Goal: Transaction & Acquisition: Purchase product/service

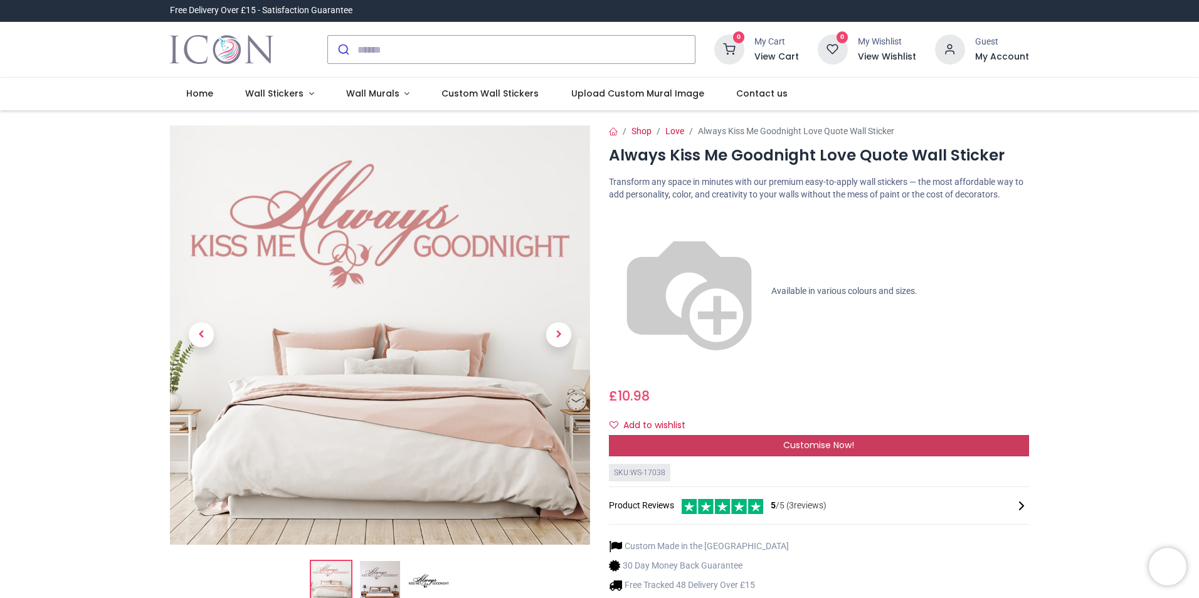
click at [807, 439] on span "Customise Now!" at bounding box center [818, 445] width 71 height 13
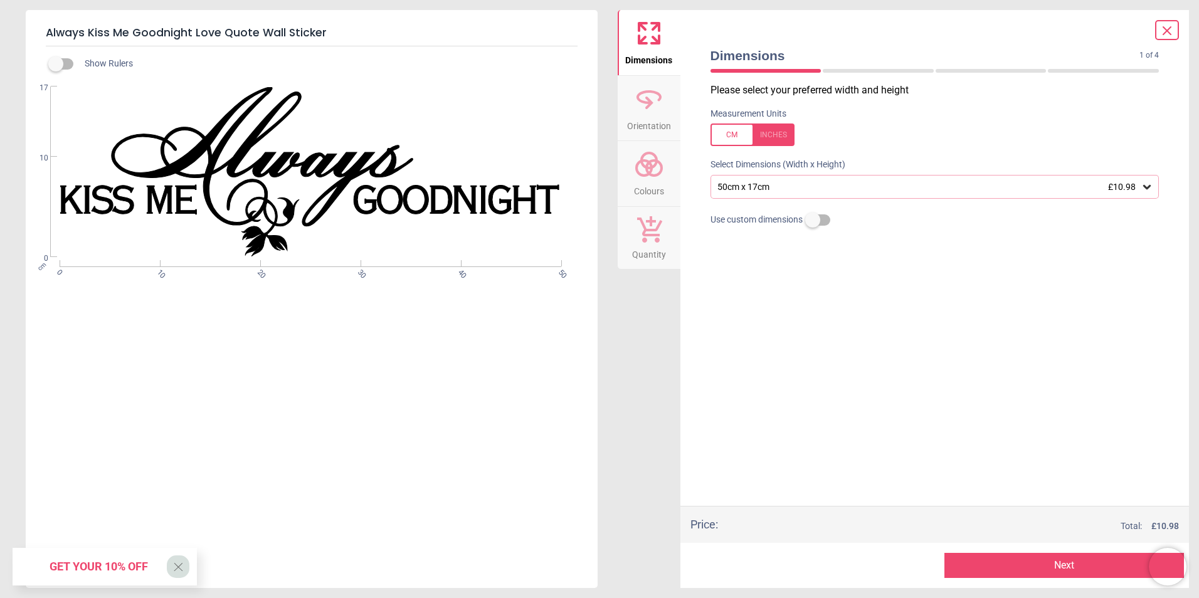
click at [1146, 189] on icon at bounding box center [1147, 187] width 8 height 4
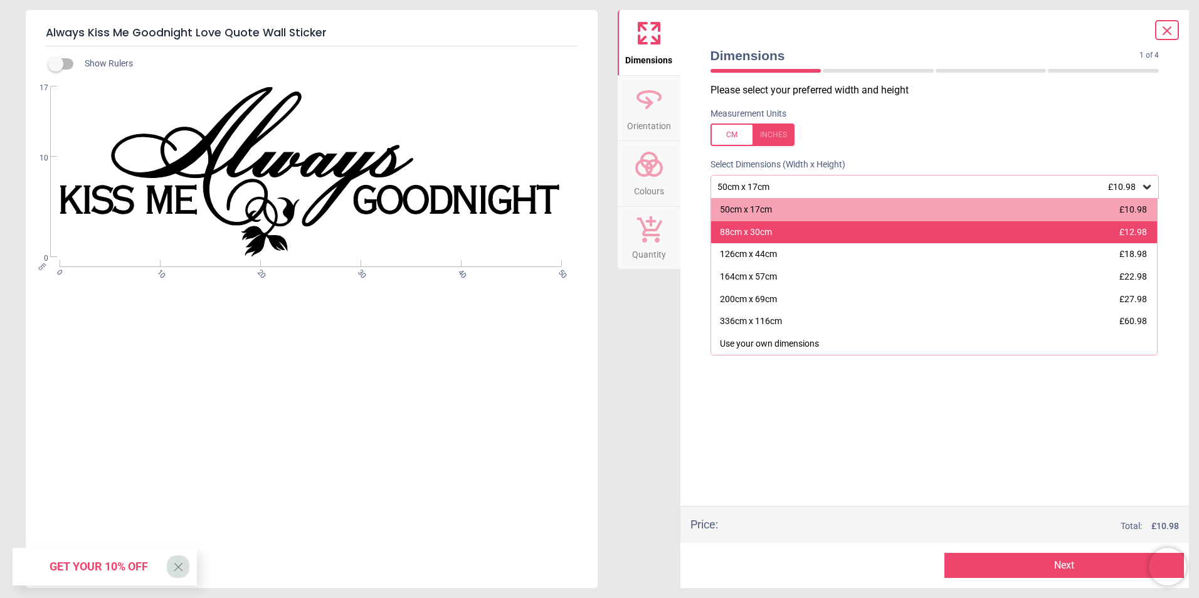
click at [767, 231] on div "88cm x 30cm" at bounding box center [746, 232] width 52 height 13
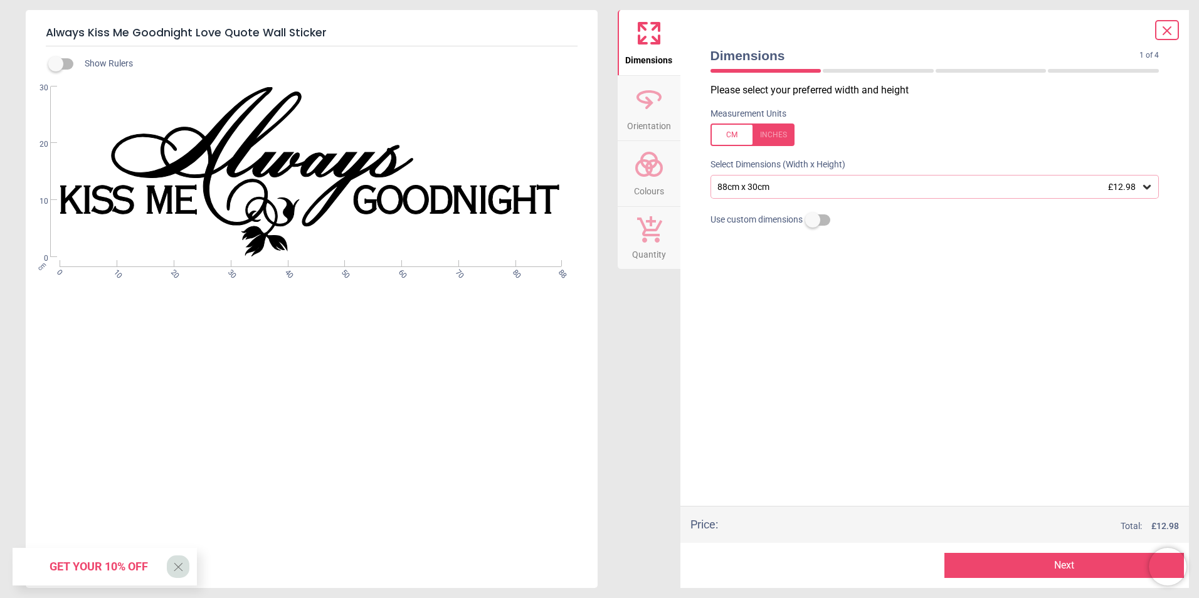
click at [730, 137] on div at bounding box center [753, 135] width 84 height 23
click at [769, 133] on div at bounding box center [753, 135] width 84 height 23
click at [1017, 567] on button "Next" at bounding box center [1064, 565] width 240 height 25
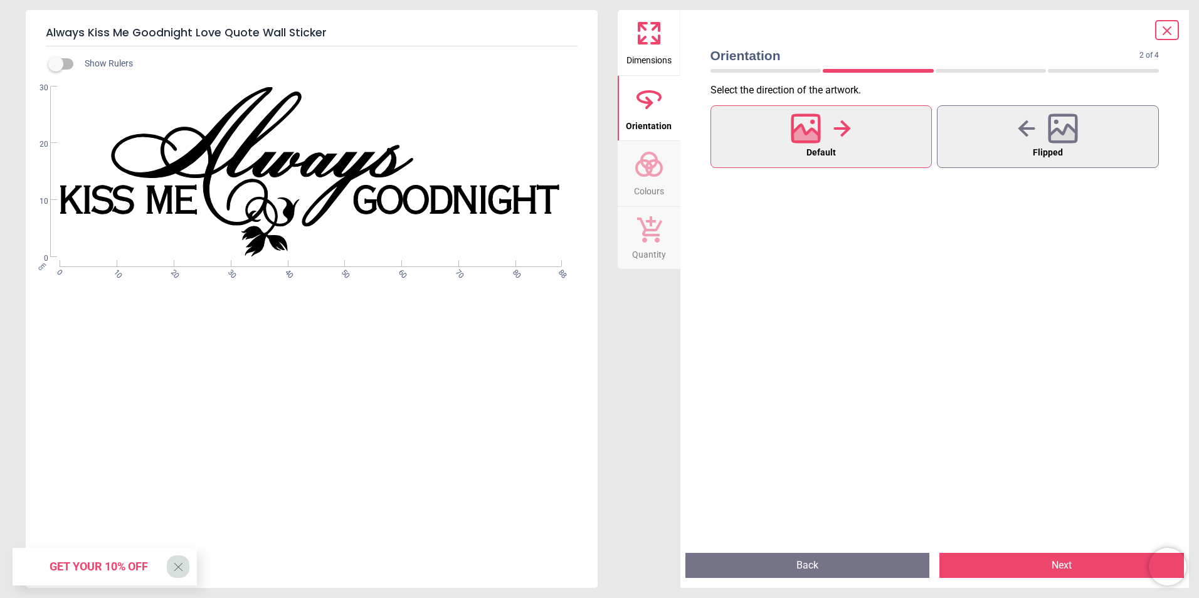
click at [811, 130] on icon at bounding box center [806, 136] width 27 height 22
click at [651, 185] on span "Colours" at bounding box center [649, 188] width 30 height 19
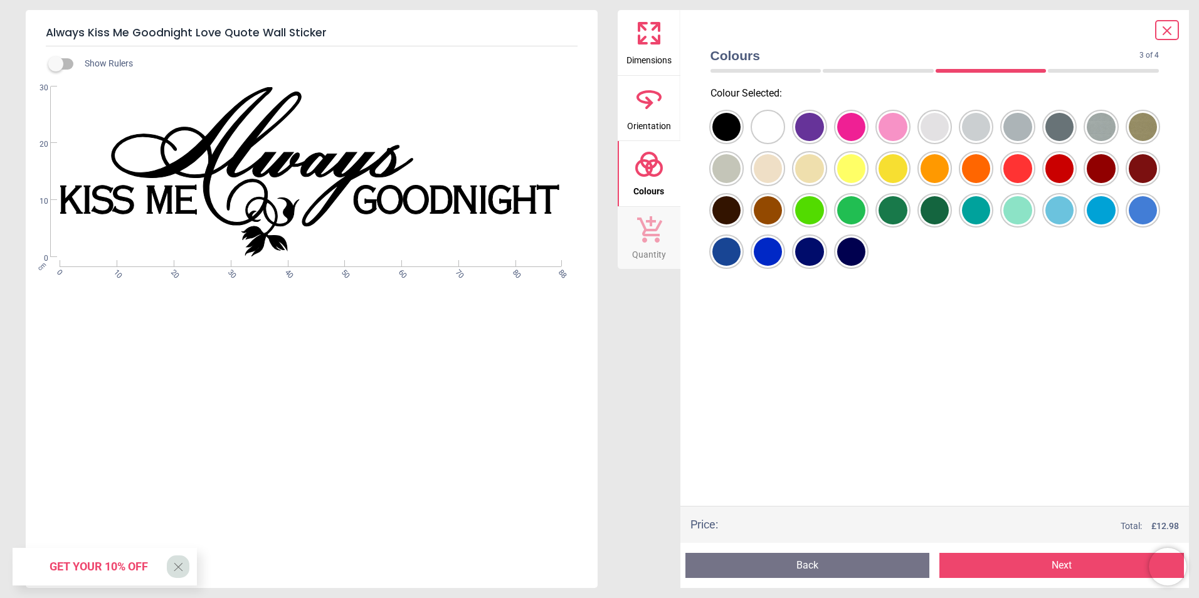
click at [725, 132] on div at bounding box center [726, 127] width 28 height 28
click at [652, 250] on span "Quantity" at bounding box center [649, 252] width 34 height 19
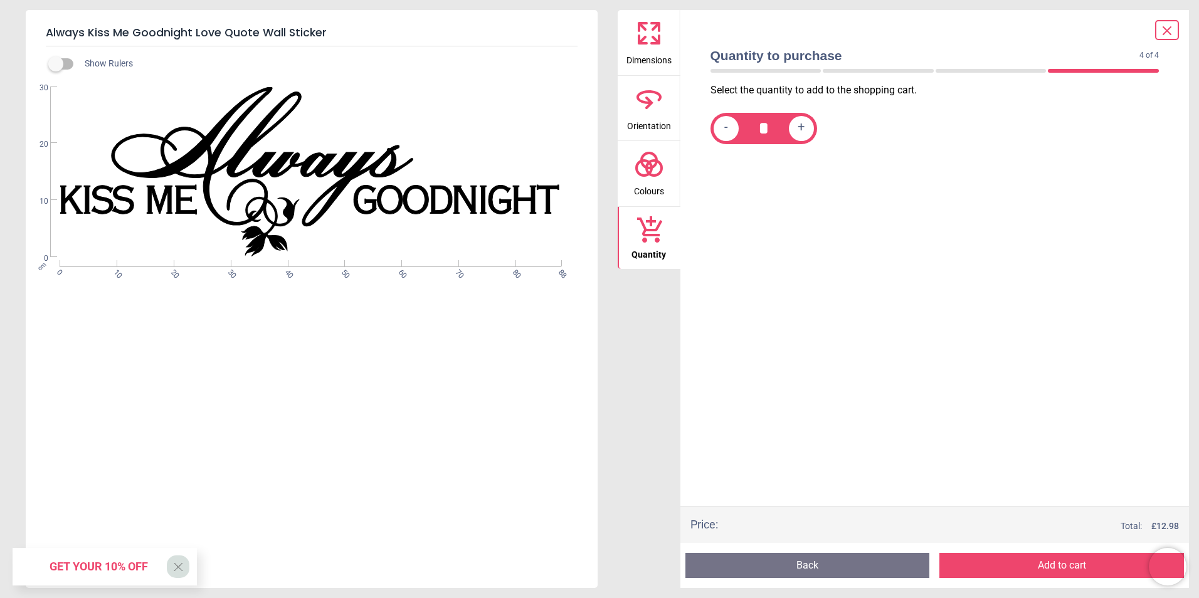
click at [1016, 564] on button "Add to cart" at bounding box center [1061, 565] width 245 height 25
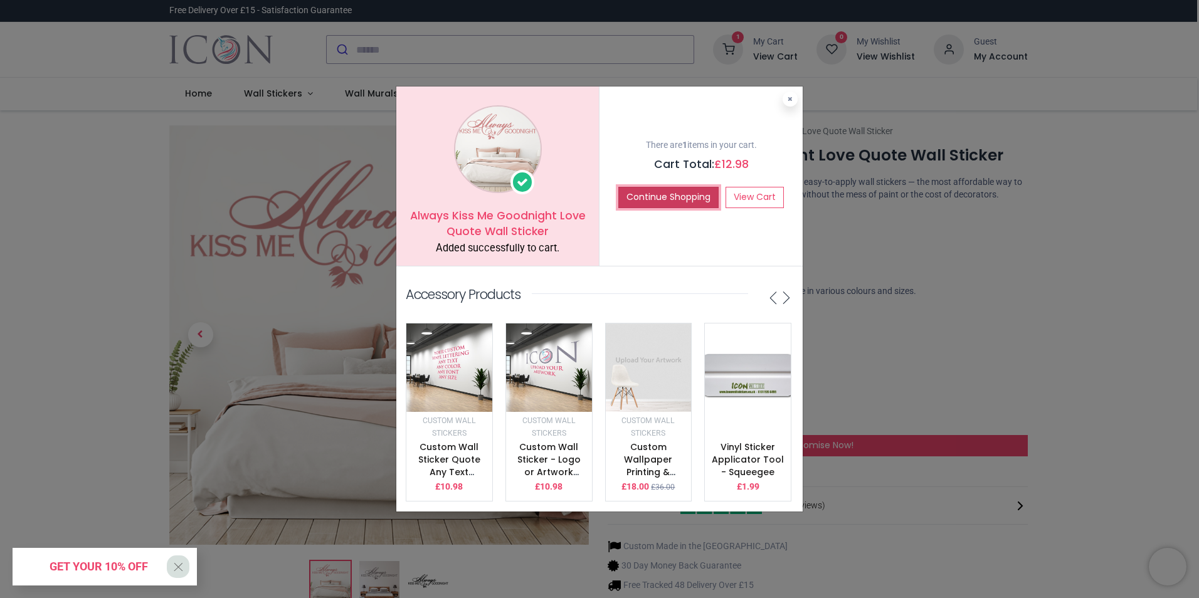
click at [667, 189] on button "Continue Shopping" at bounding box center [668, 197] width 100 height 21
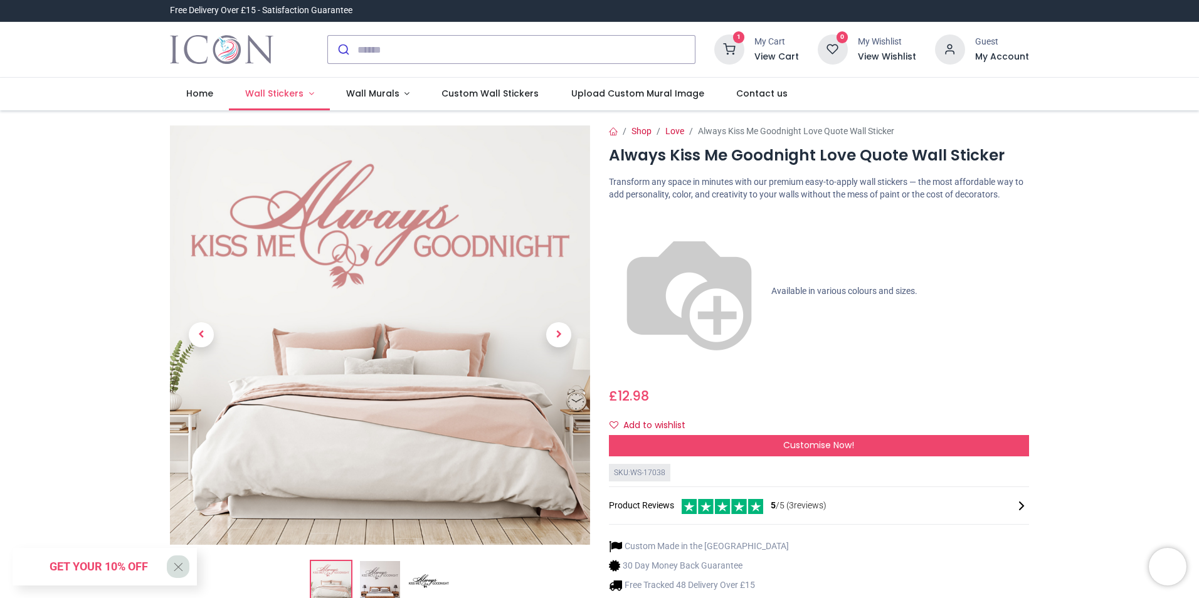
click at [304, 91] on link "Wall Stickers" at bounding box center [279, 94] width 101 height 33
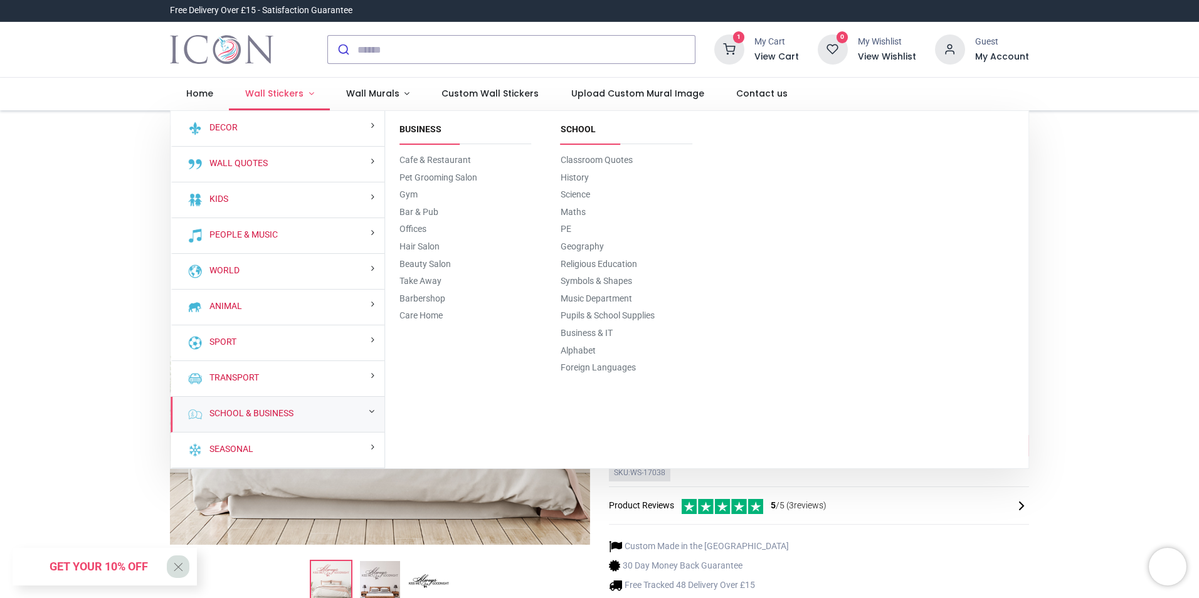
click at [308, 95] on link "Wall Stickers" at bounding box center [279, 94] width 101 height 33
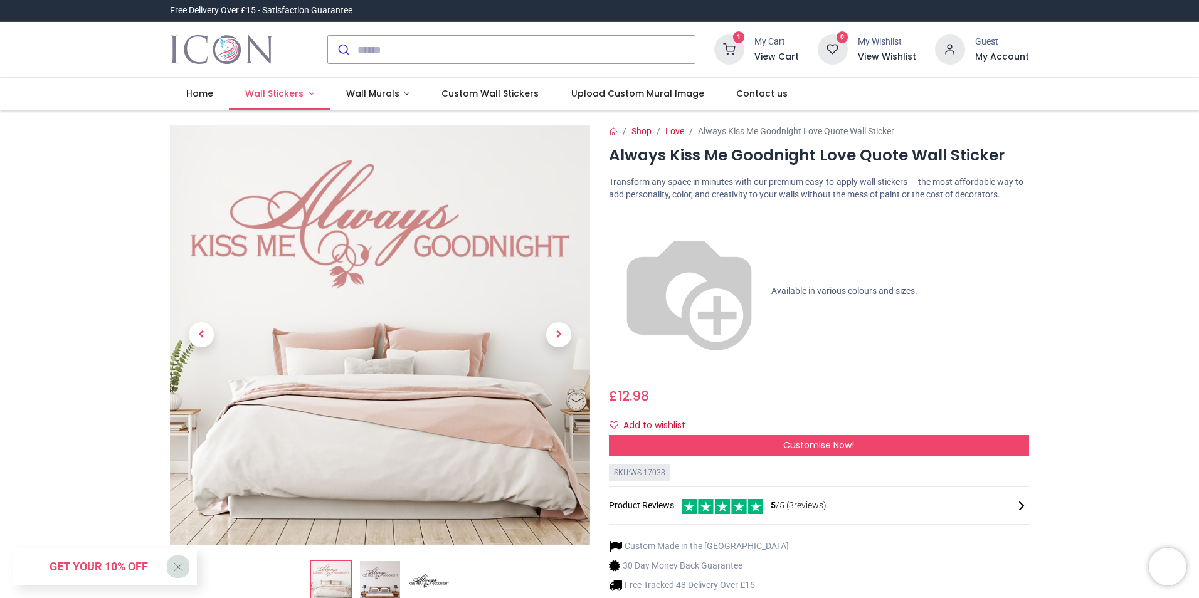
click at [308, 95] on link "Wall Stickers" at bounding box center [279, 94] width 101 height 33
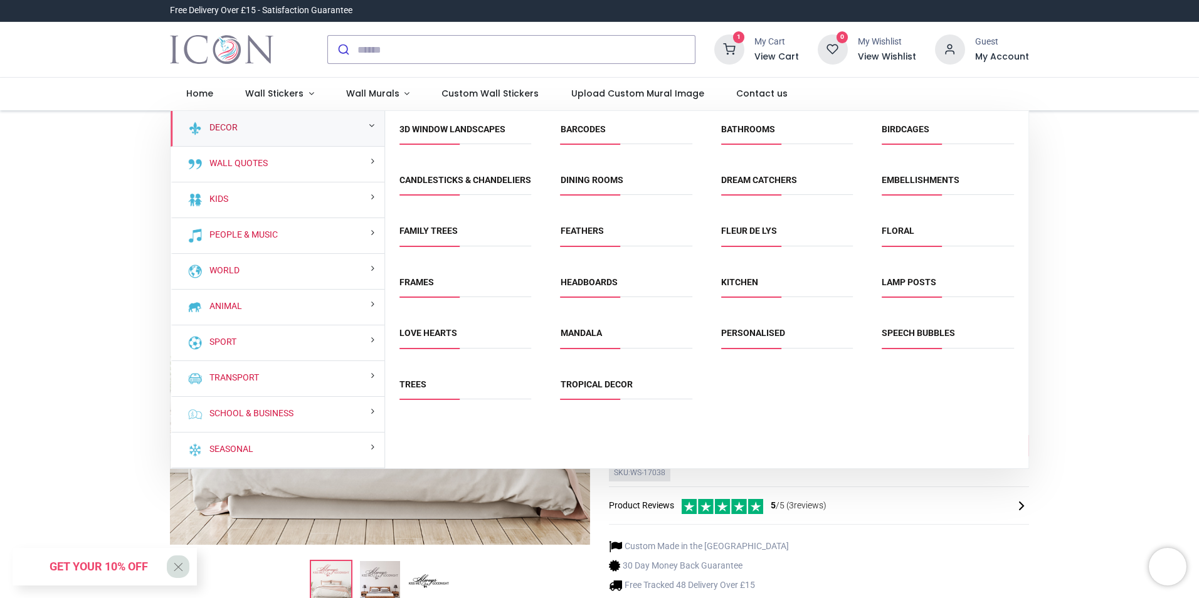
click at [216, 129] on link "Decor" at bounding box center [220, 128] width 33 height 13
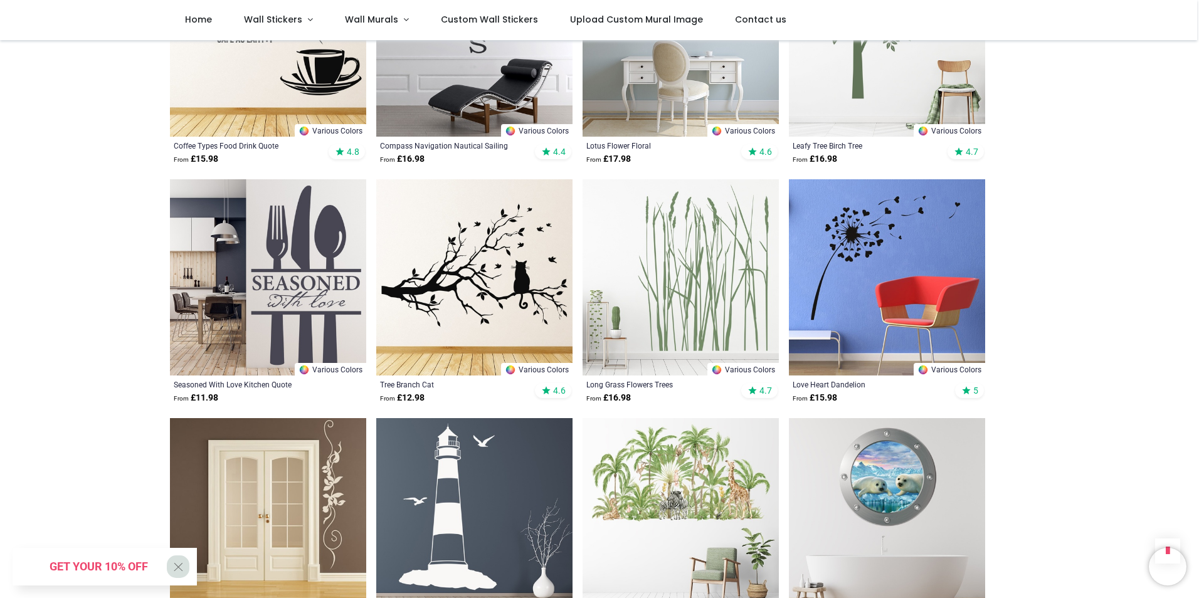
scroll to position [1317, 0]
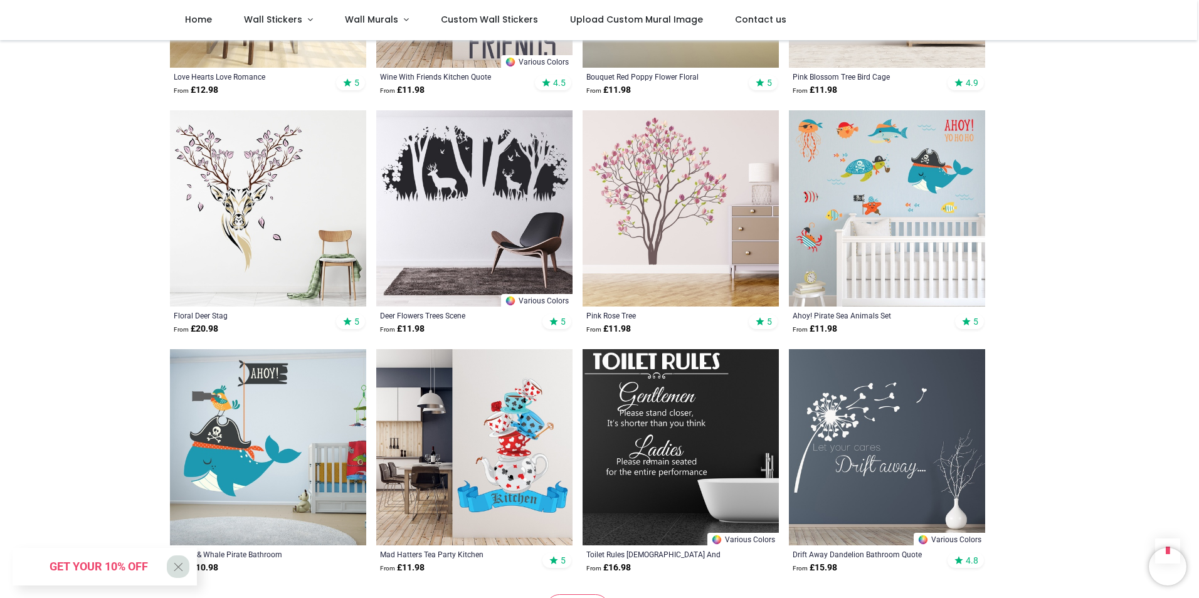
scroll to position [3136, 0]
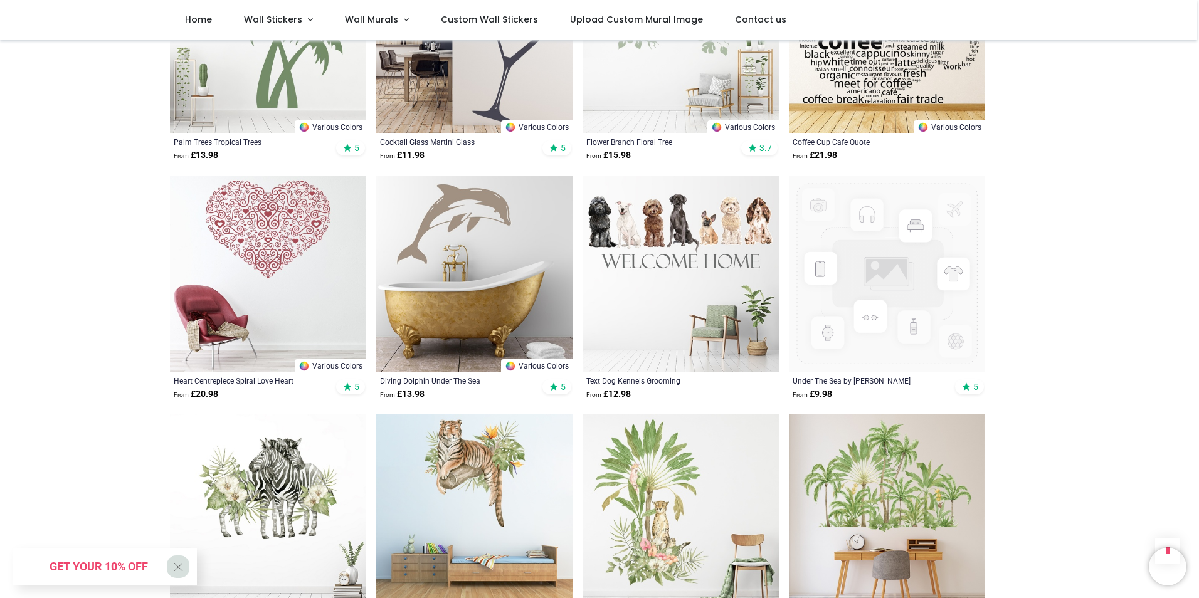
scroll to position [4641, 0]
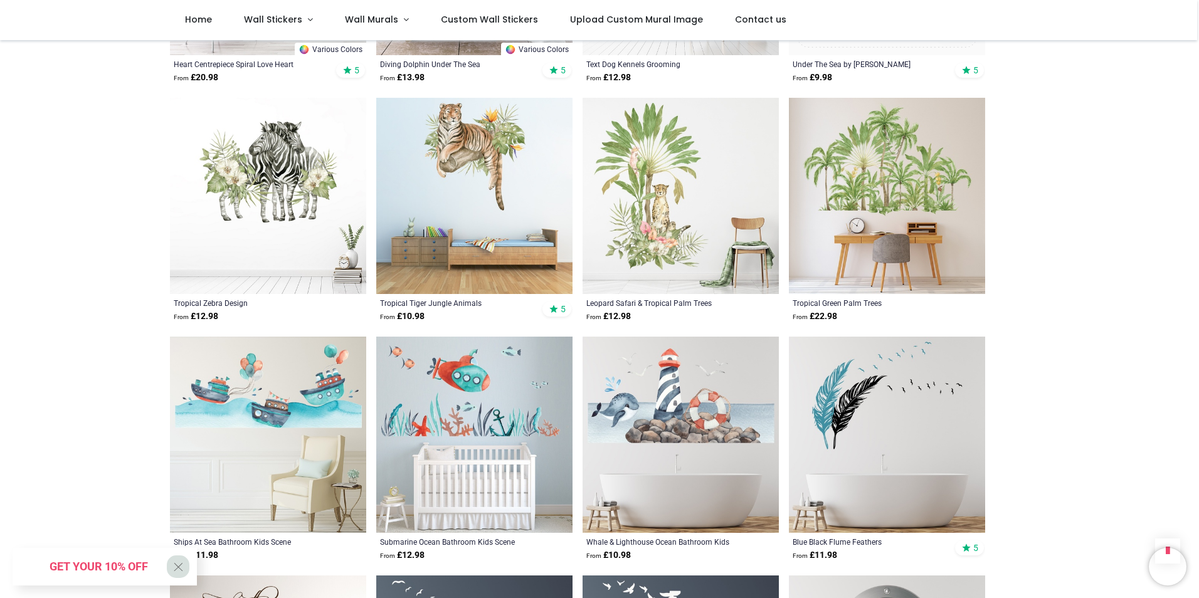
scroll to position [4955, 0]
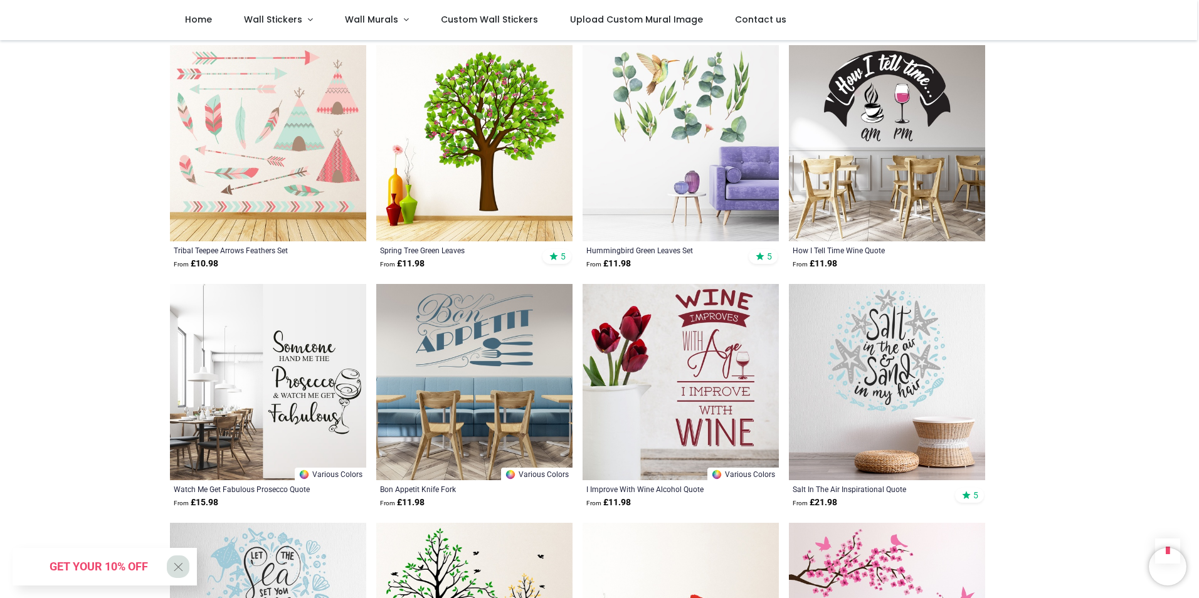
scroll to position [8216, 0]
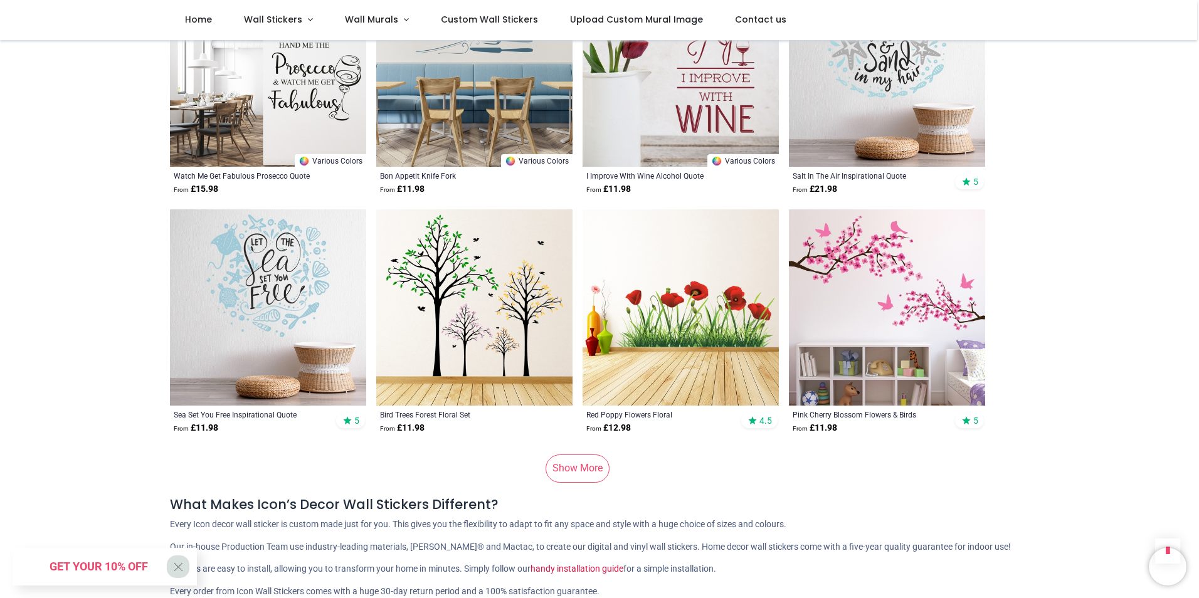
click at [581, 455] on link "Show More" at bounding box center [578, 469] width 64 height 28
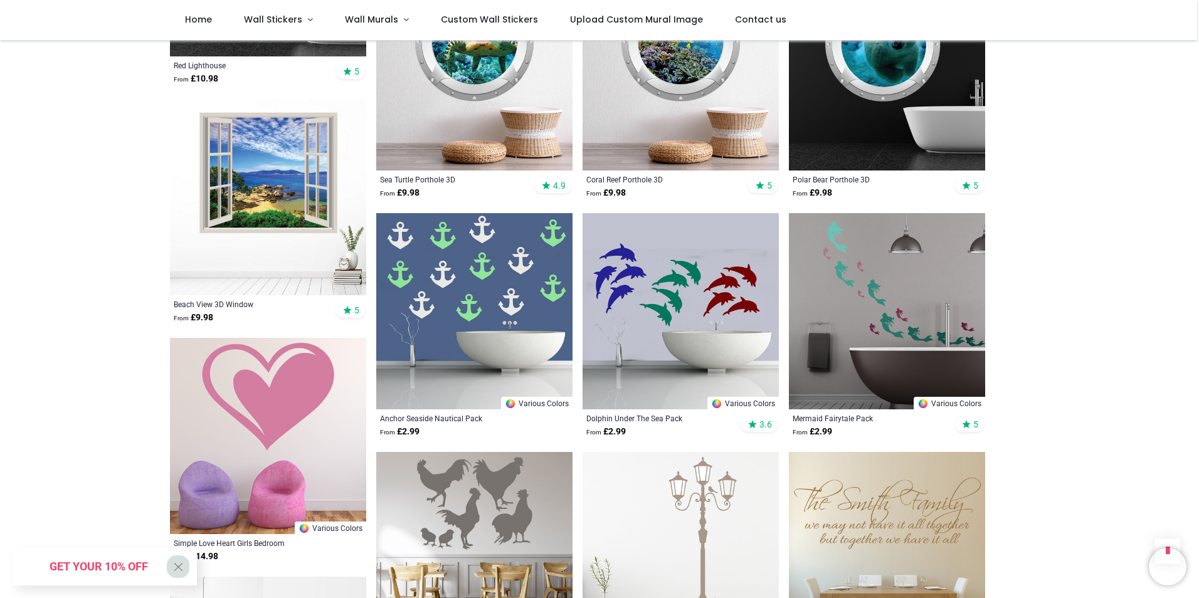
scroll to position [9846, 0]
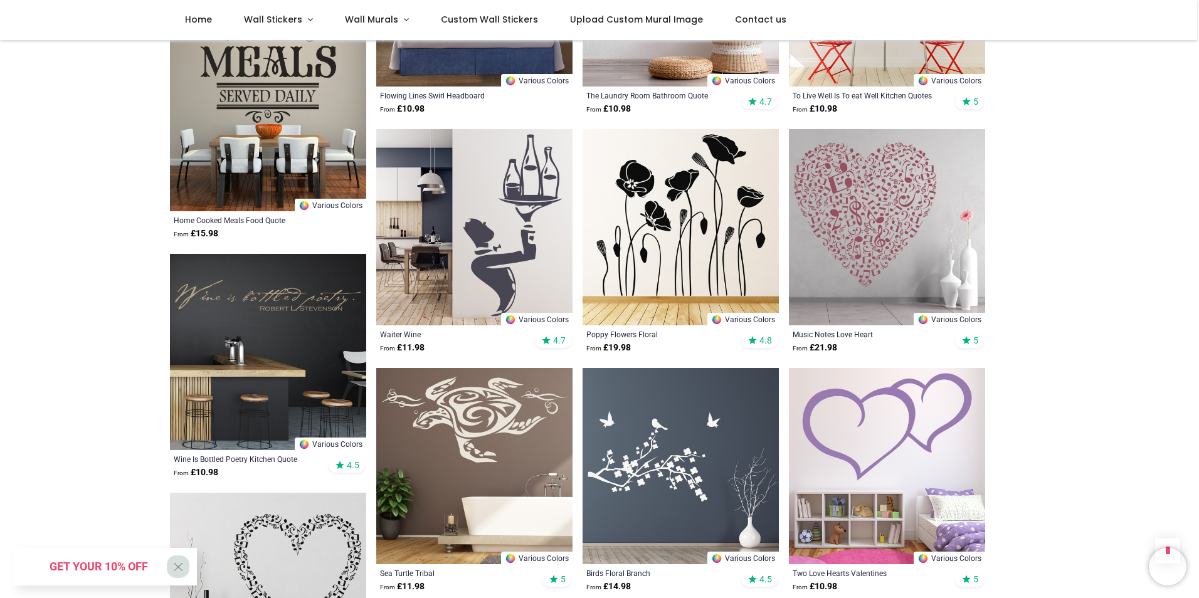
scroll to position [11540, 0]
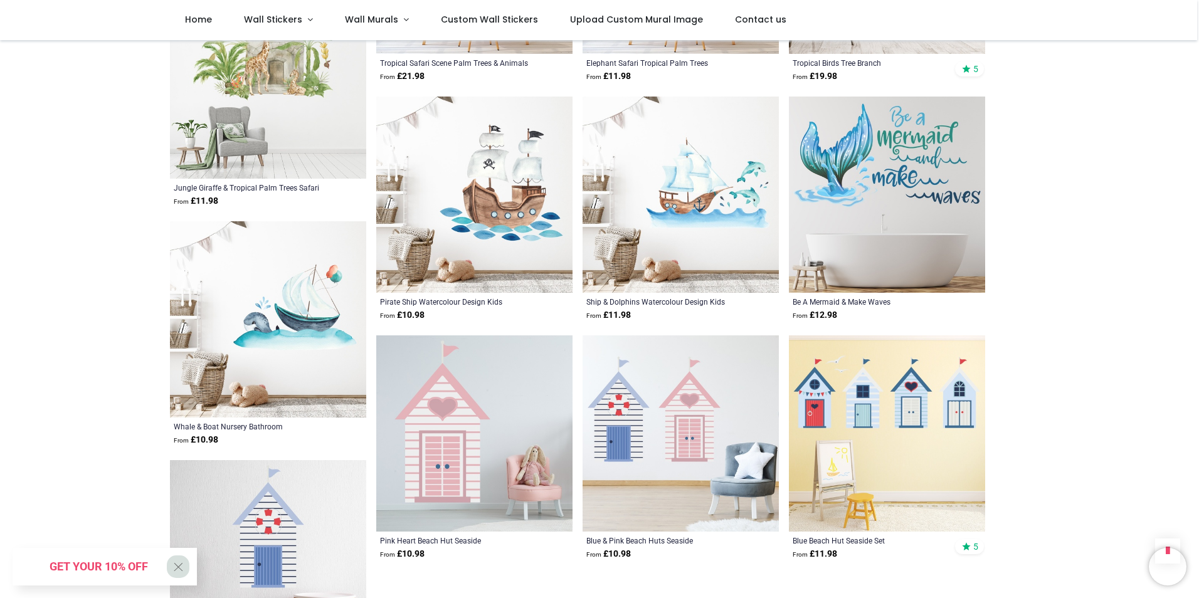
scroll to position [13484, 0]
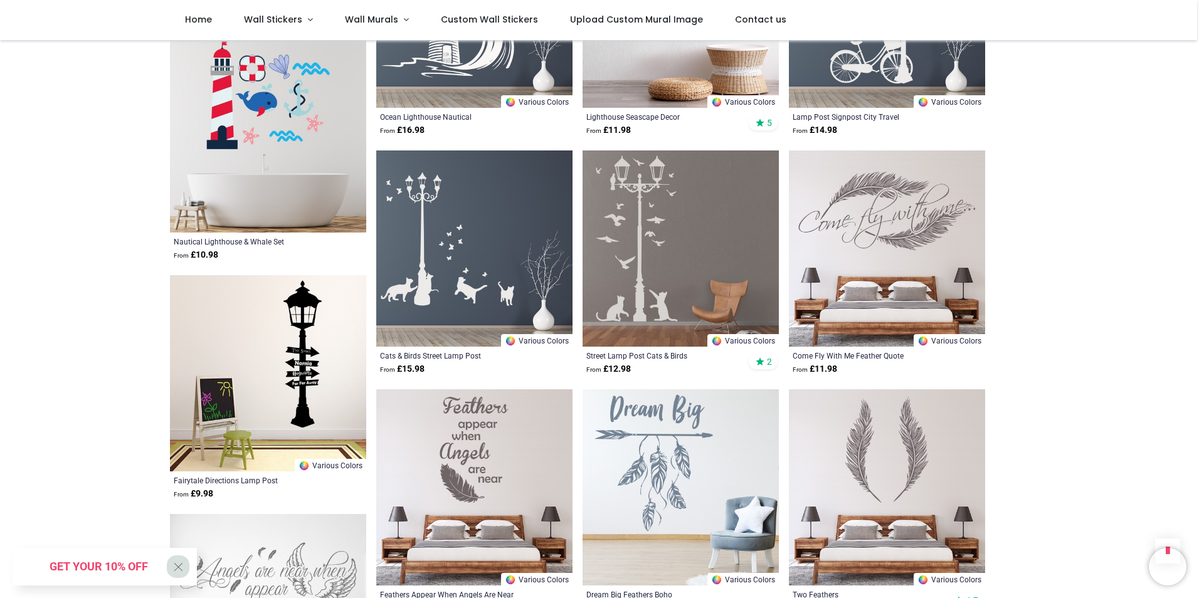
scroll to position [14864, 0]
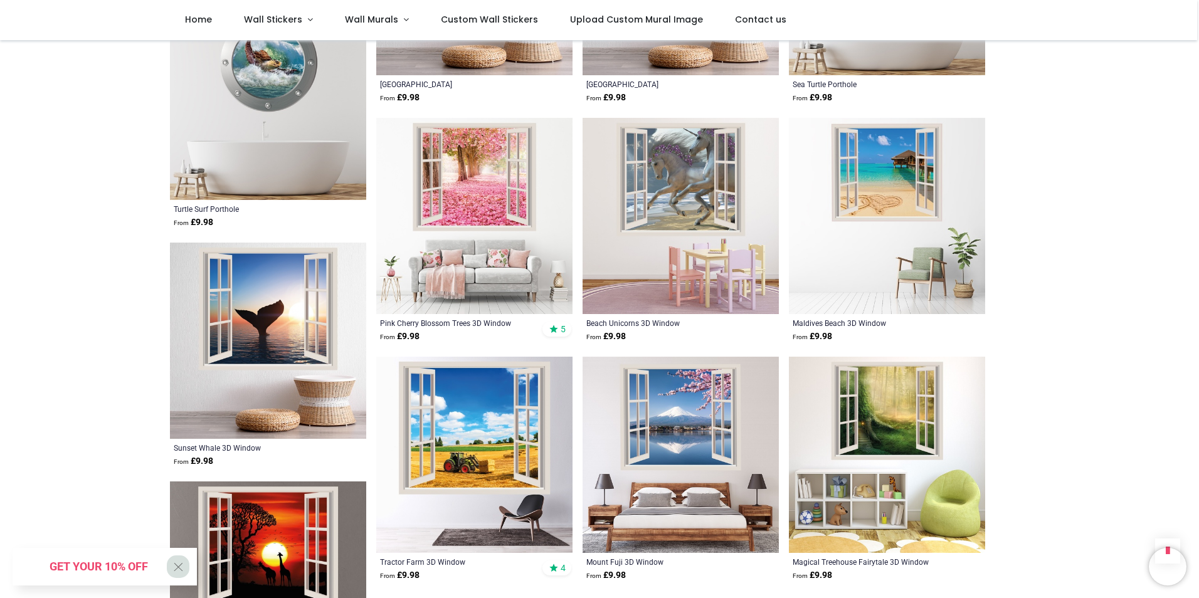
scroll to position [16745, 0]
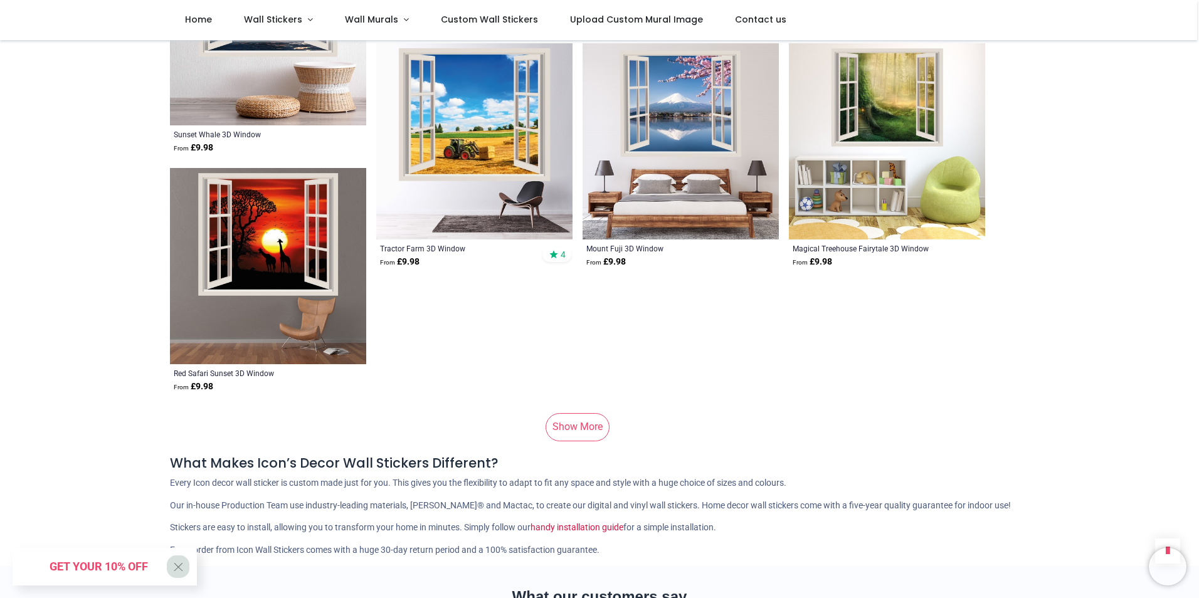
click at [590, 413] on link "Show More" at bounding box center [578, 427] width 64 height 28
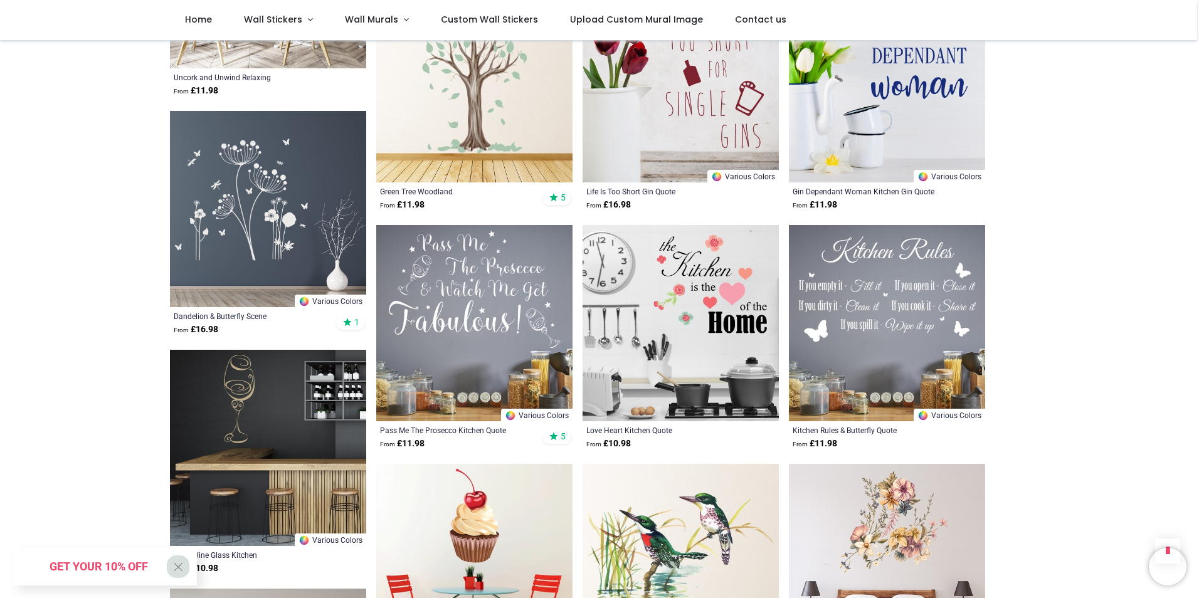
scroll to position [17999, 0]
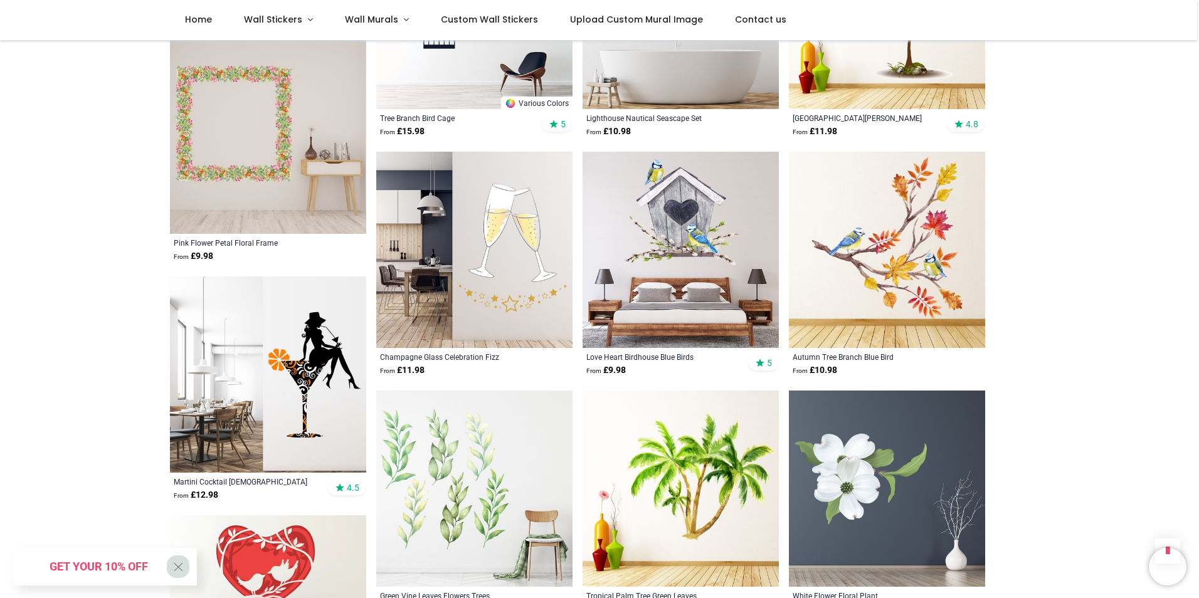
scroll to position [19944, 0]
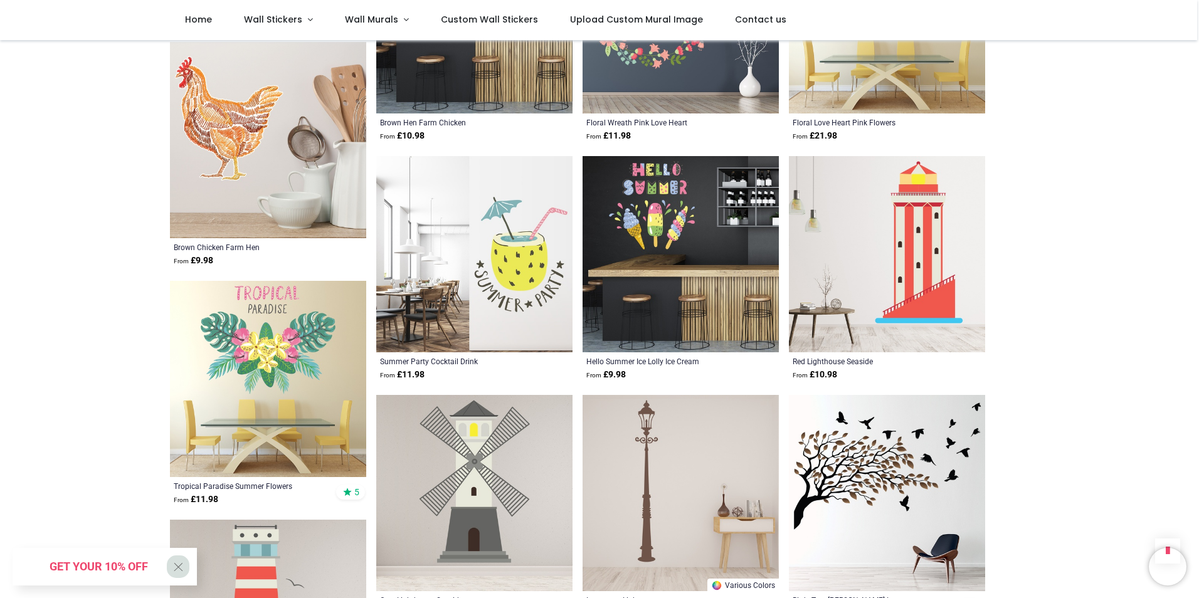
scroll to position [21386, 0]
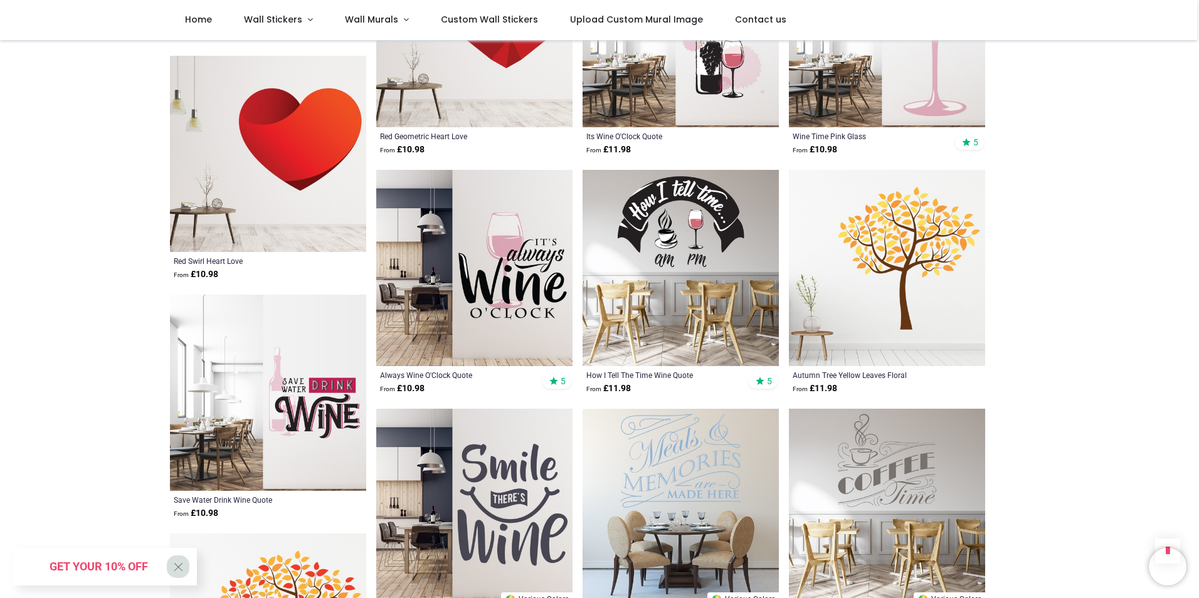
scroll to position [23079, 0]
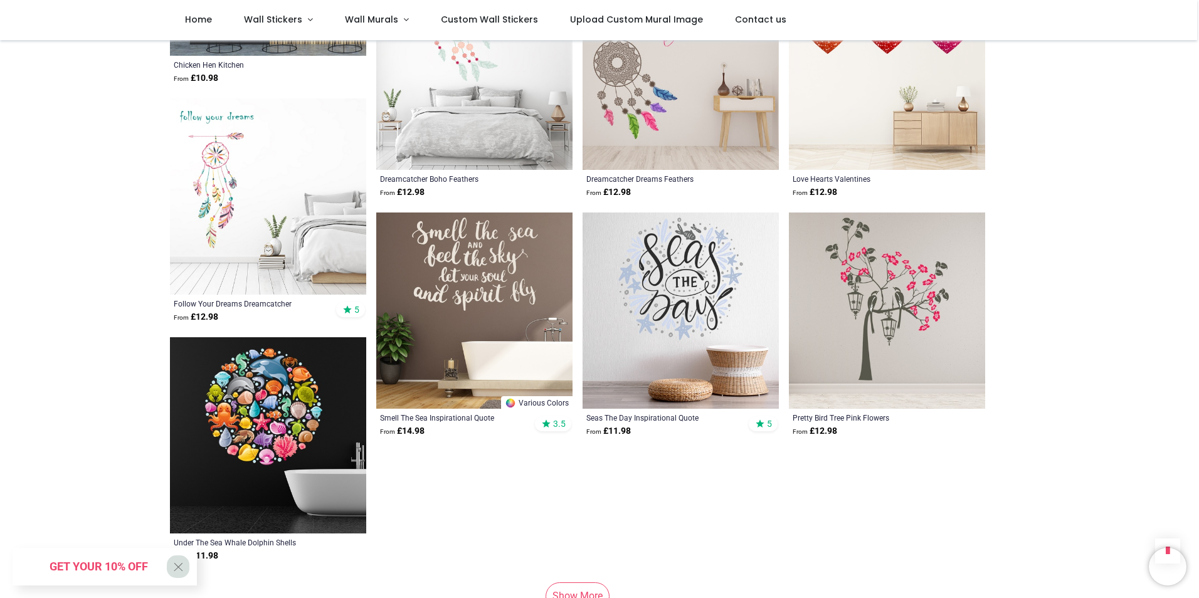
scroll to position [25149, 0]
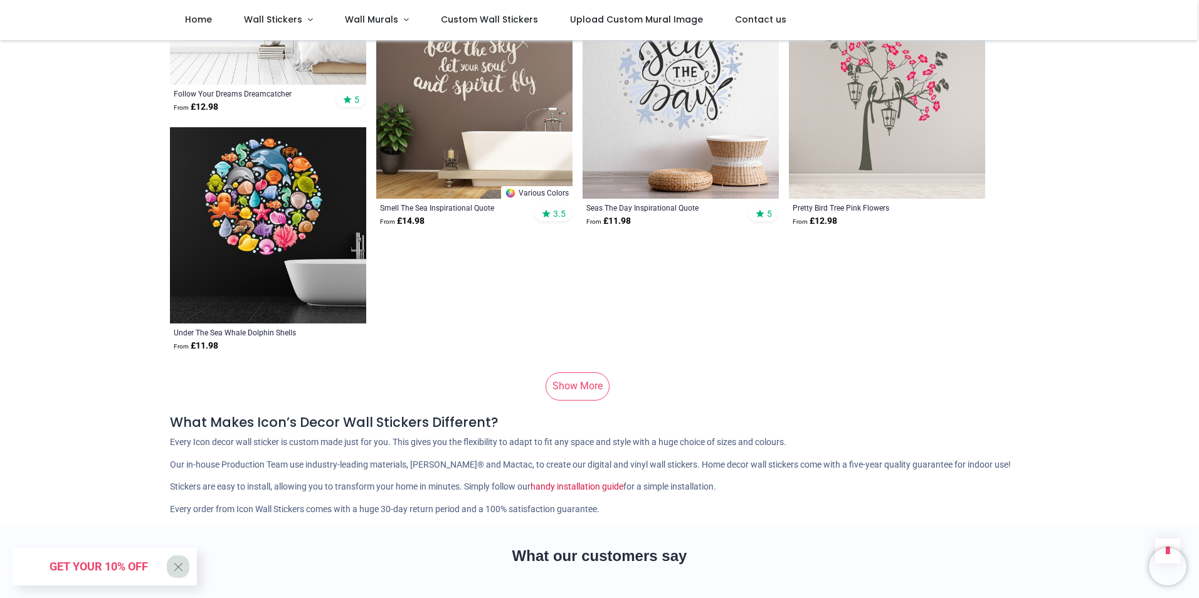
click at [581, 373] on link "Show More" at bounding box center [578, 387] width 64 height 28
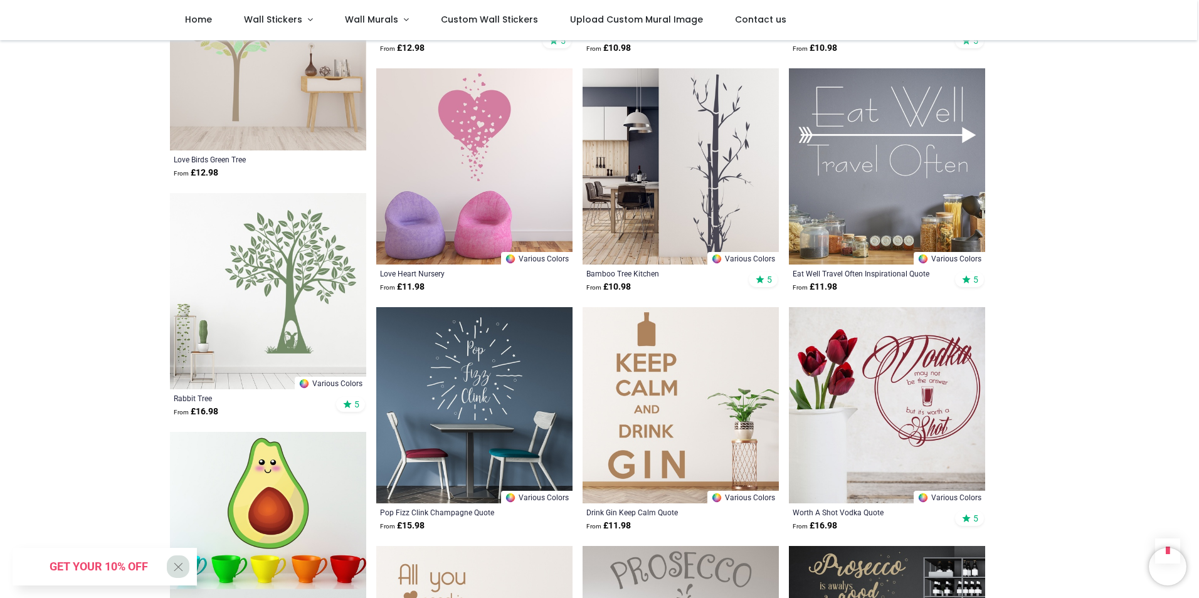
scroll to position [26529, 0]
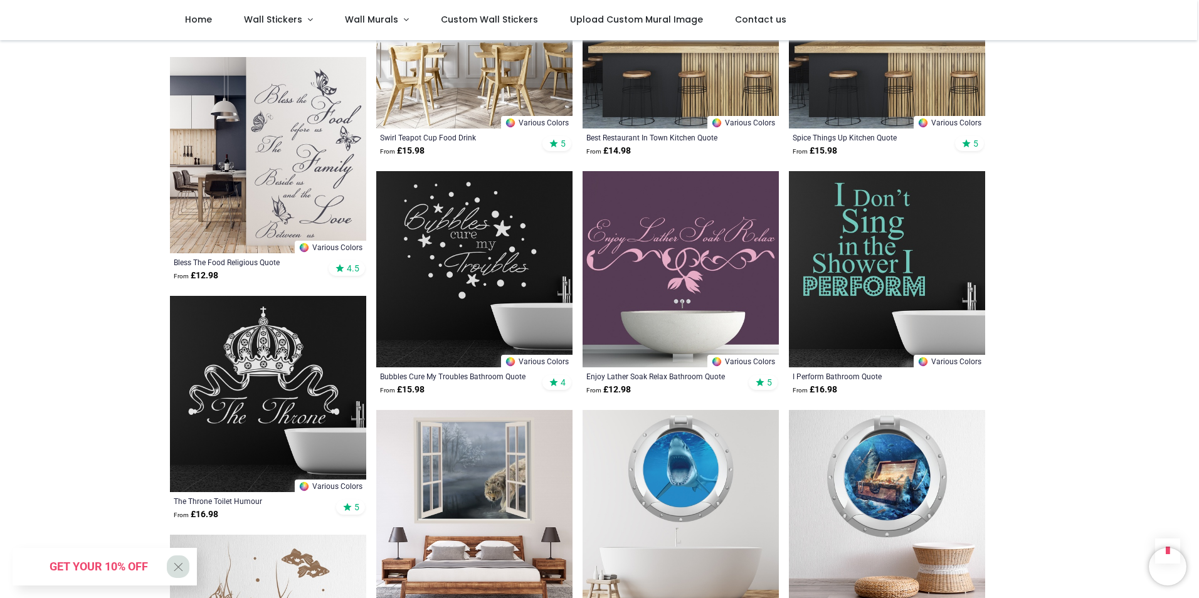
scroll to position [28285, 0]
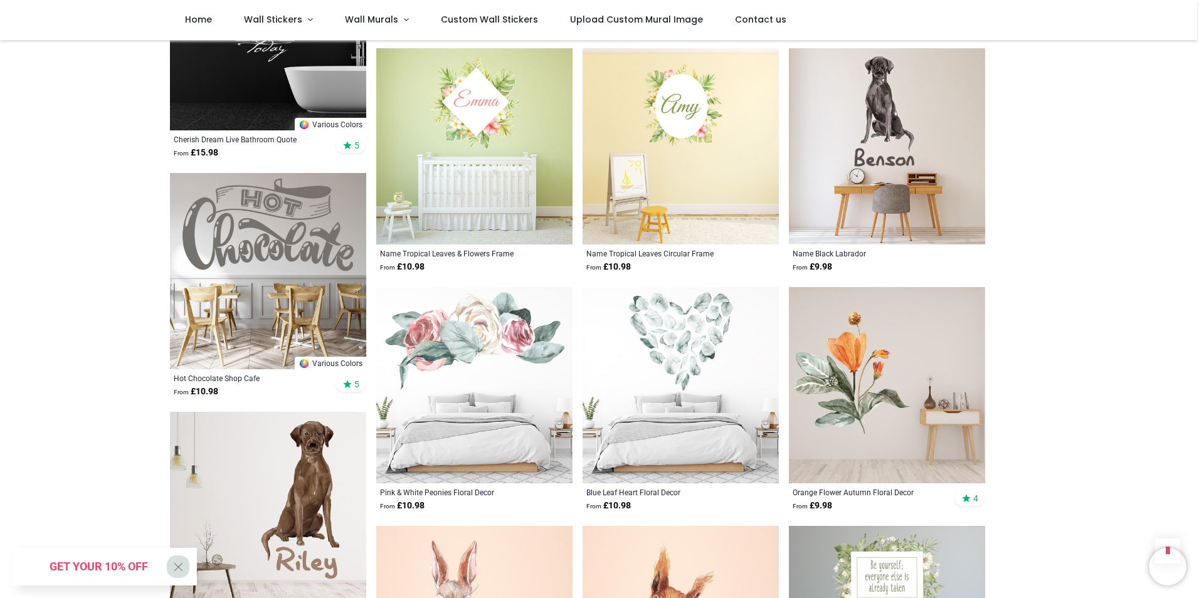
scroll to position [33302, 0]
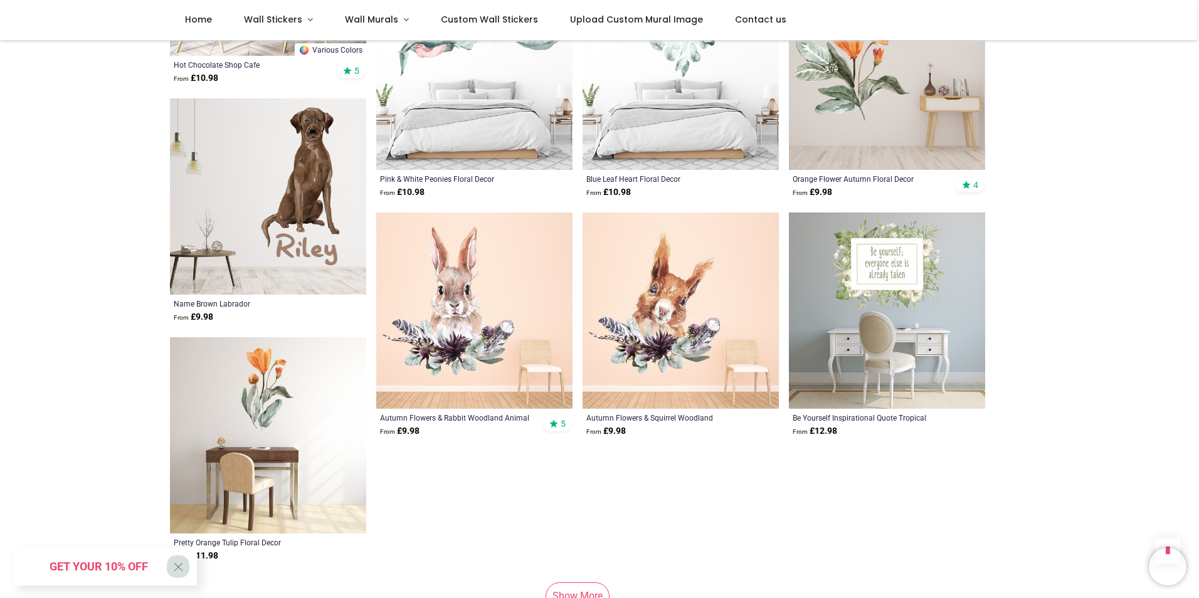
click at [564, 583] on link "Show More" at bounding box center [578, 597] width 64 height 28
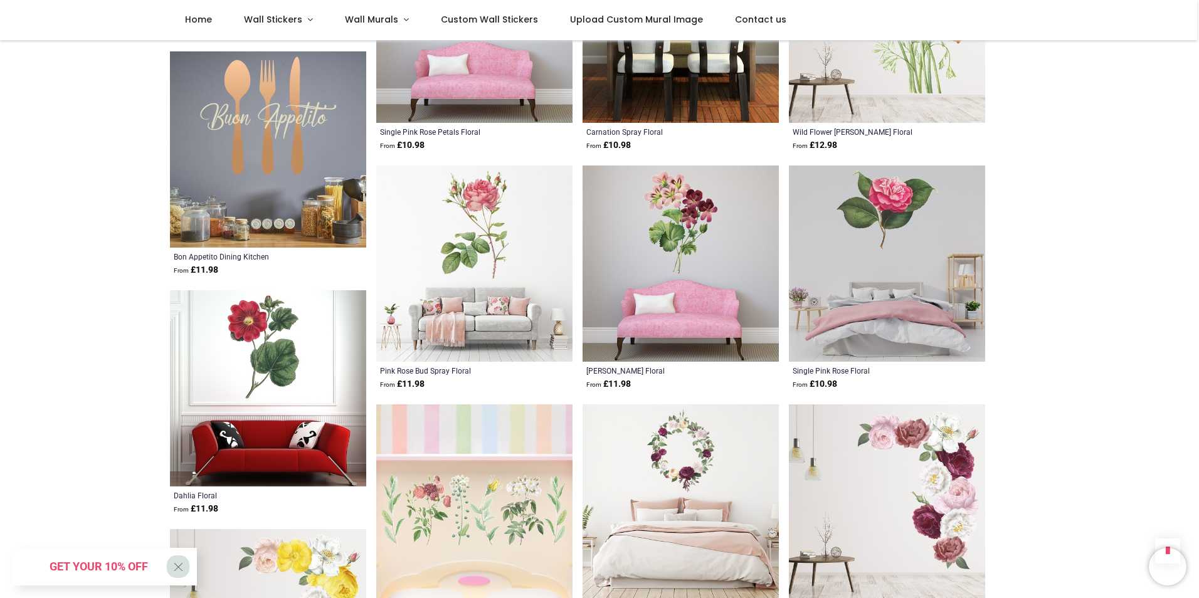
scroll to position [34995, 0]
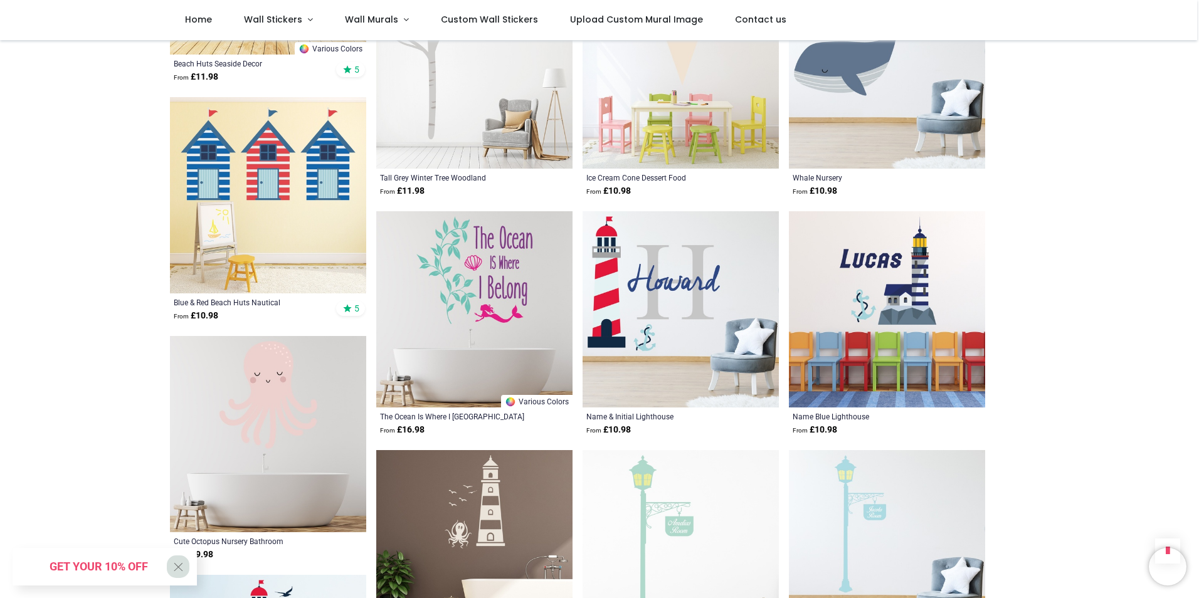
scroll to position [36563, 0]
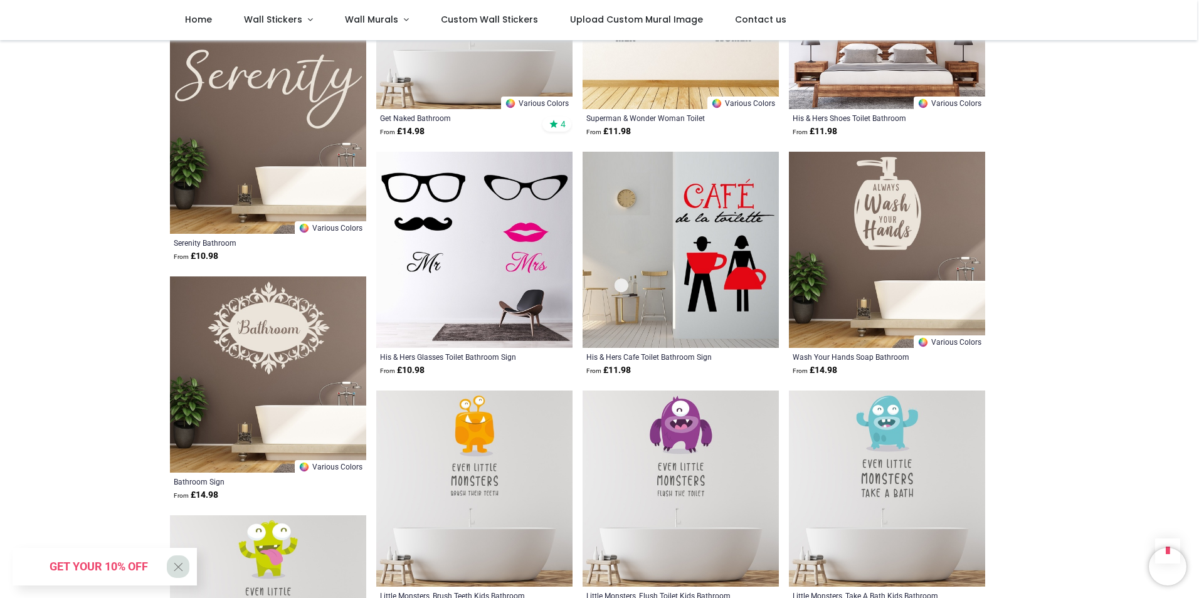
scroll to position [38194, 0]
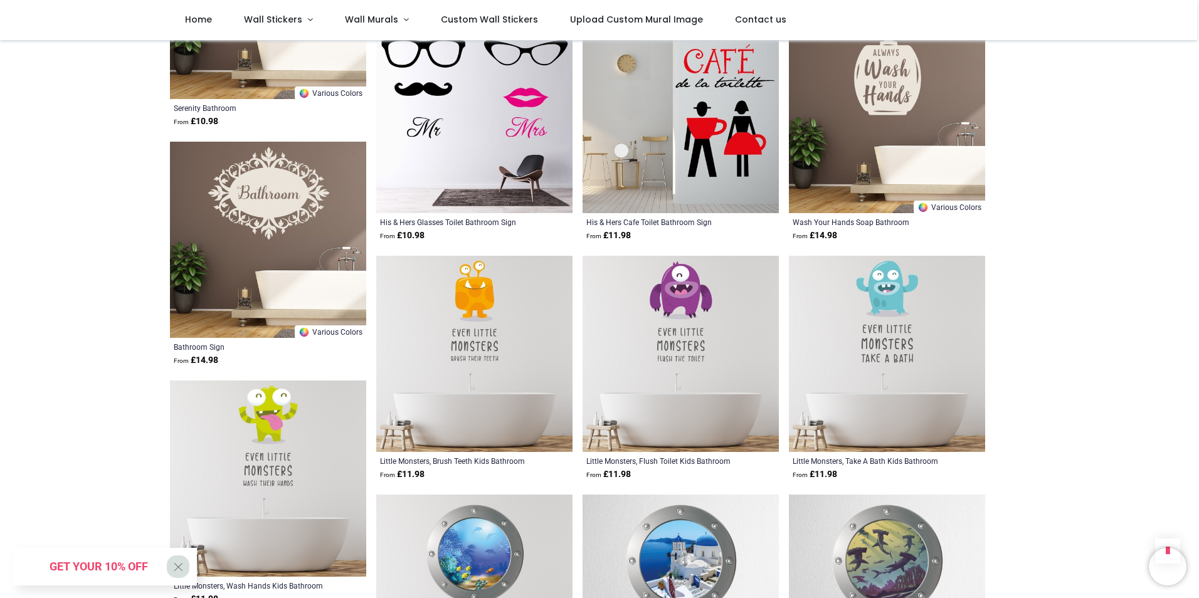
scroll to position [38507, 0]
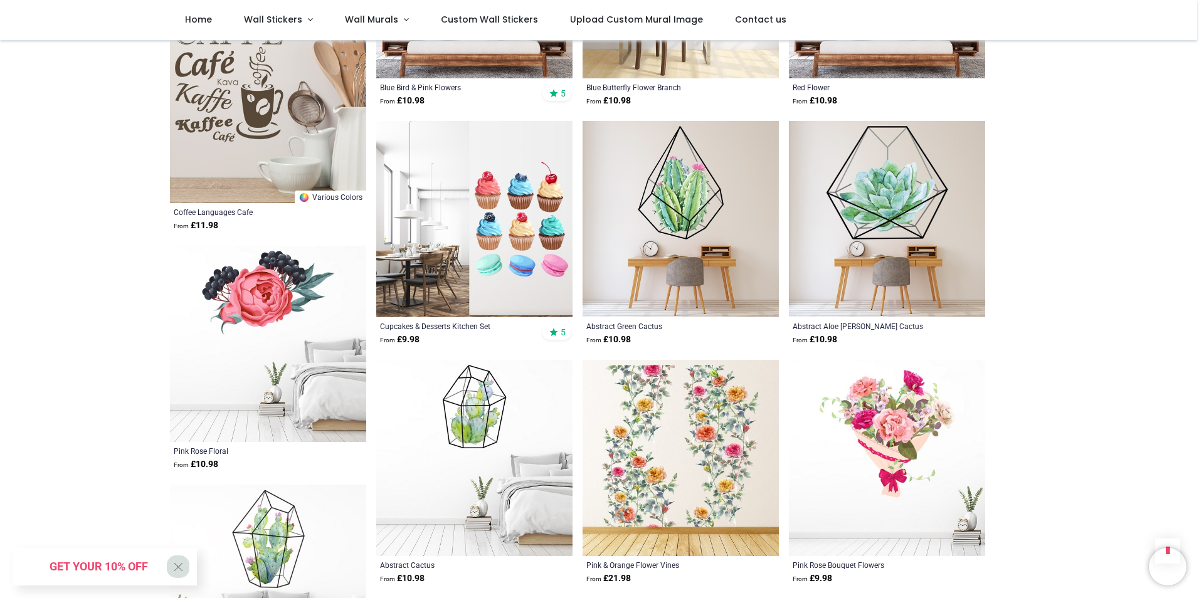
scroll to position [41831, 0]
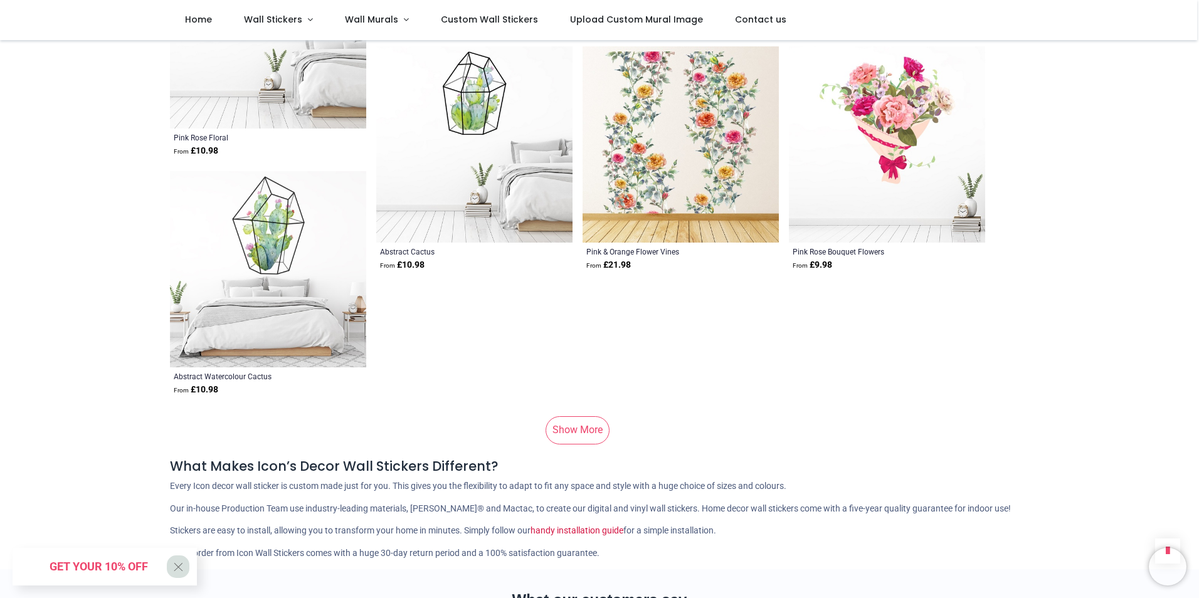
click at [593, 416] on link "Show More" at bounding box center [578, 430] width 64 height 28
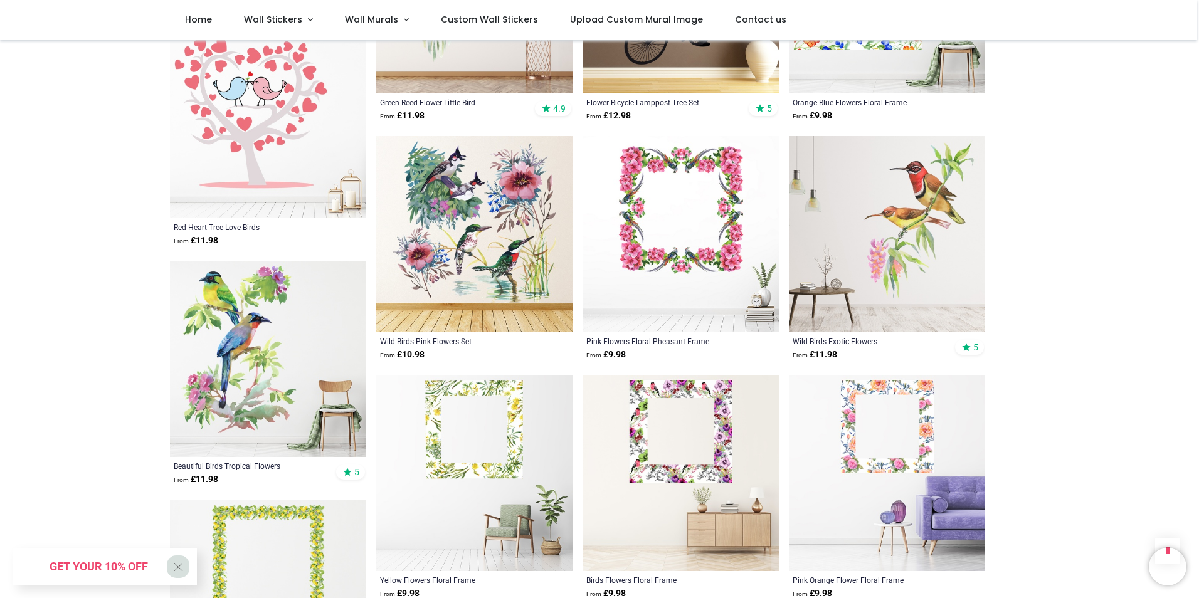
scroll to position [42772, 0]
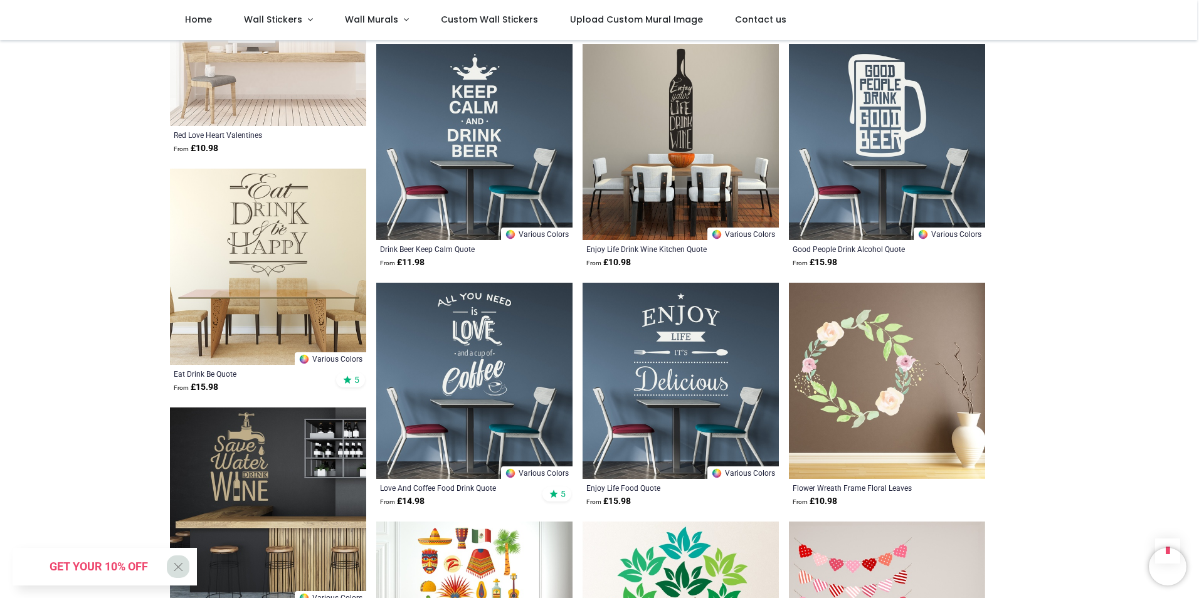
scroll to position [44716, 0]
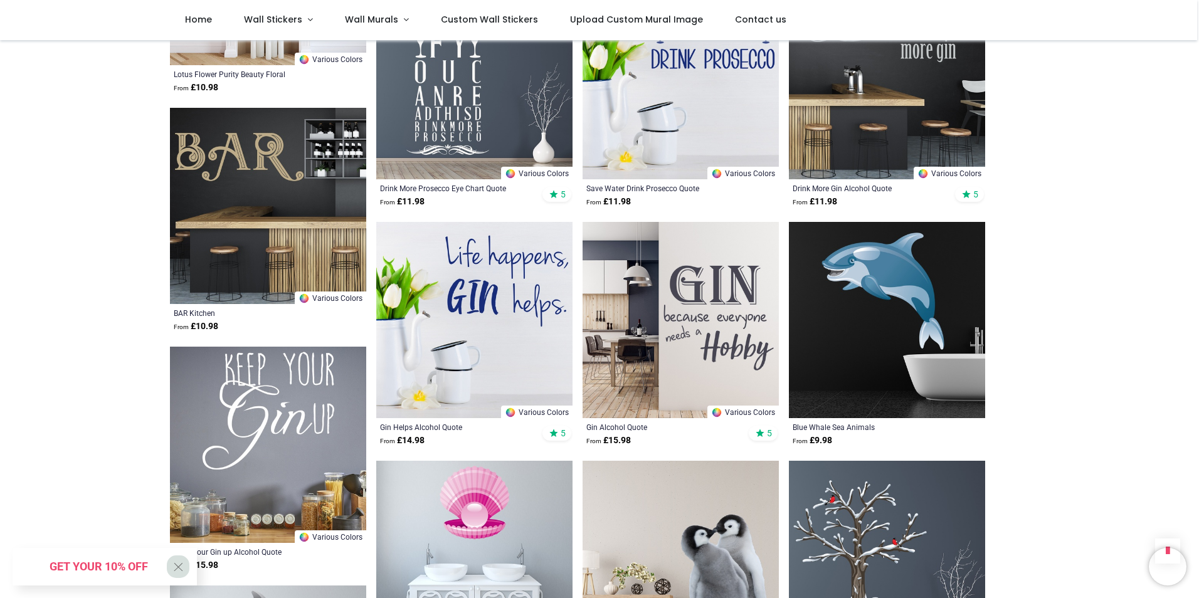
scroll to position [46660, 0]
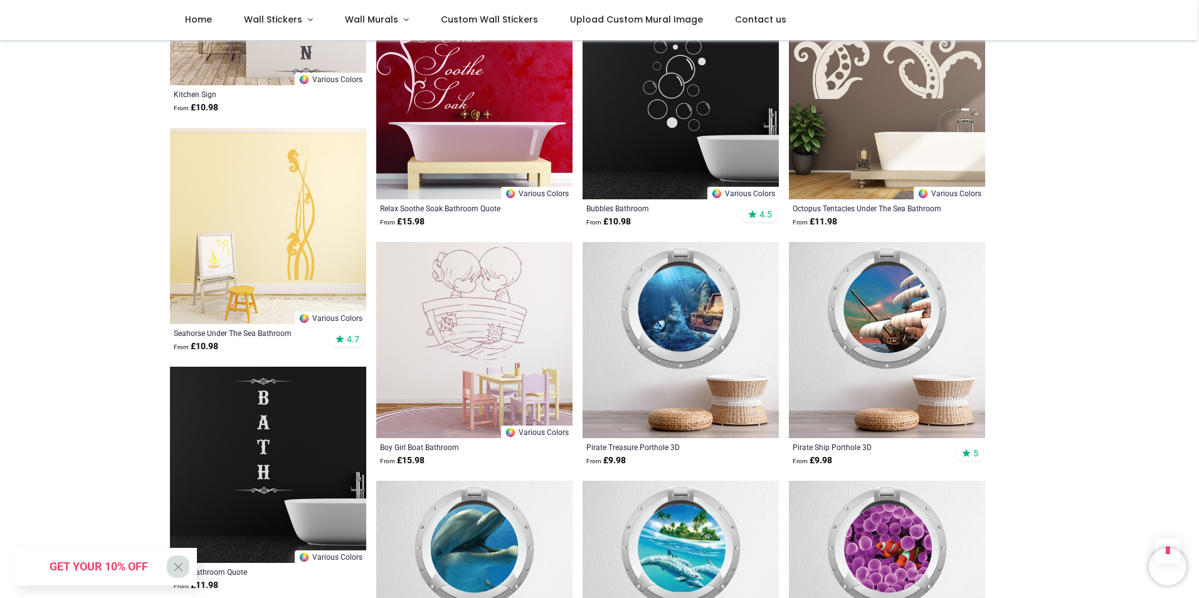
scroll to position [48417, 0]
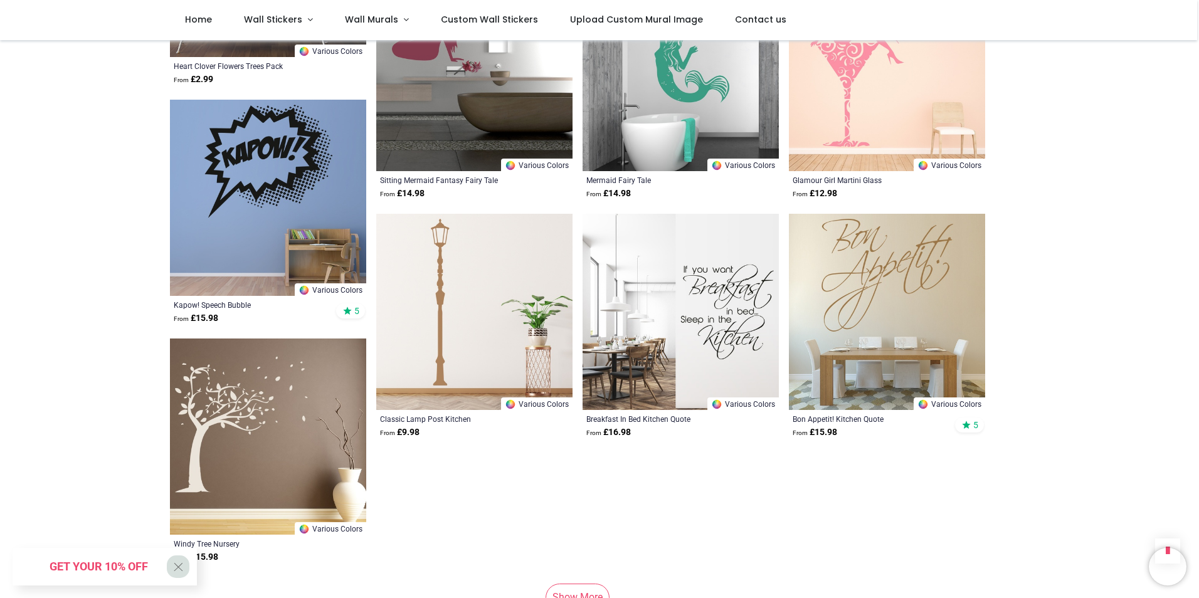
scroll to position [50110, 0]
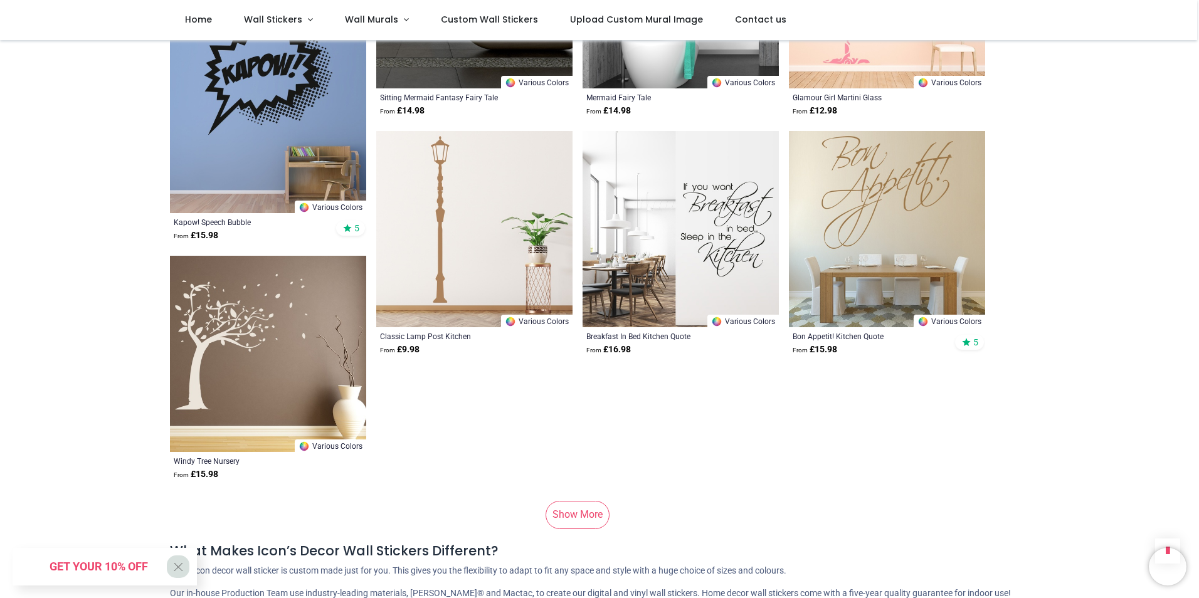
click at [586, 501] on link "Show More" at bounding box center [578, 515] width 64 height 28
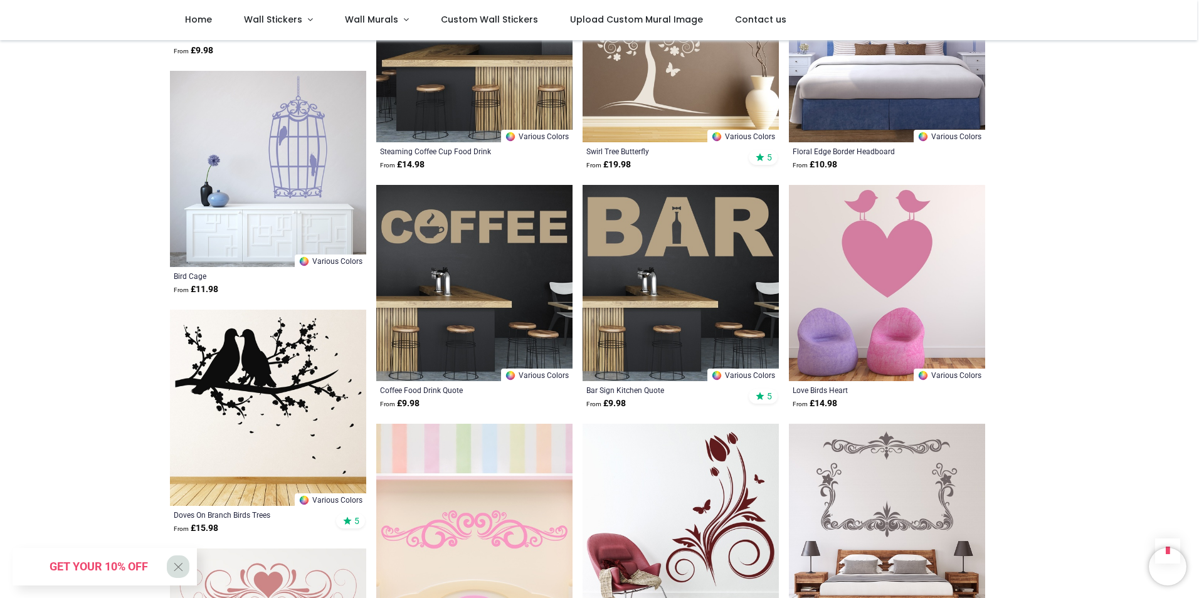
scroll to position [51803, 0]
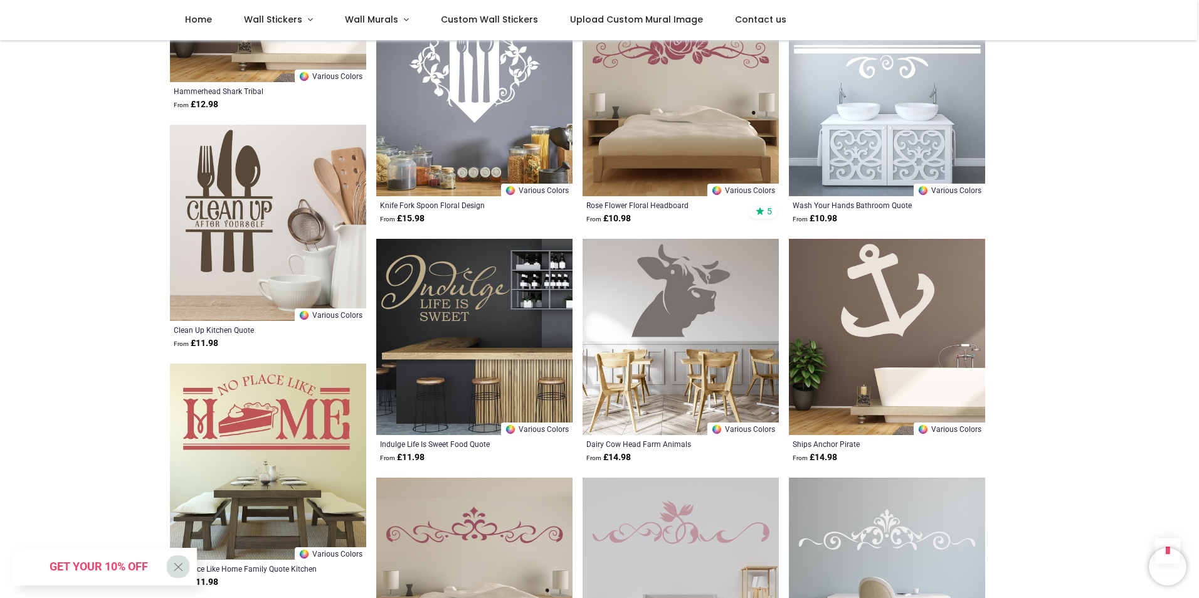
scroll to position [53183, 0]
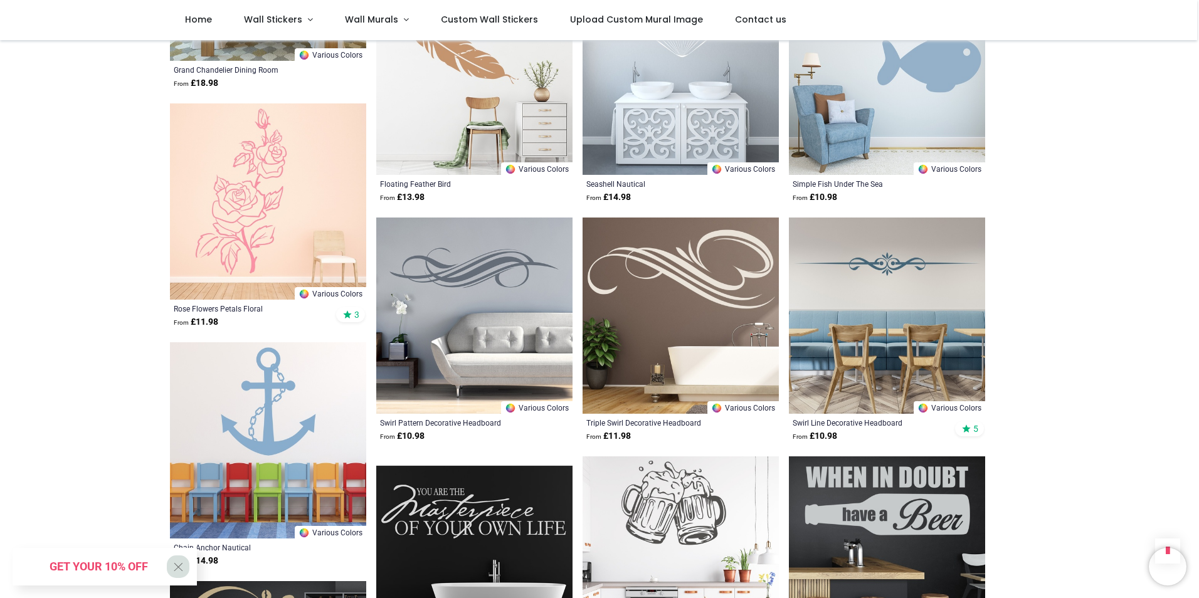
scroll to position [54876, 0]
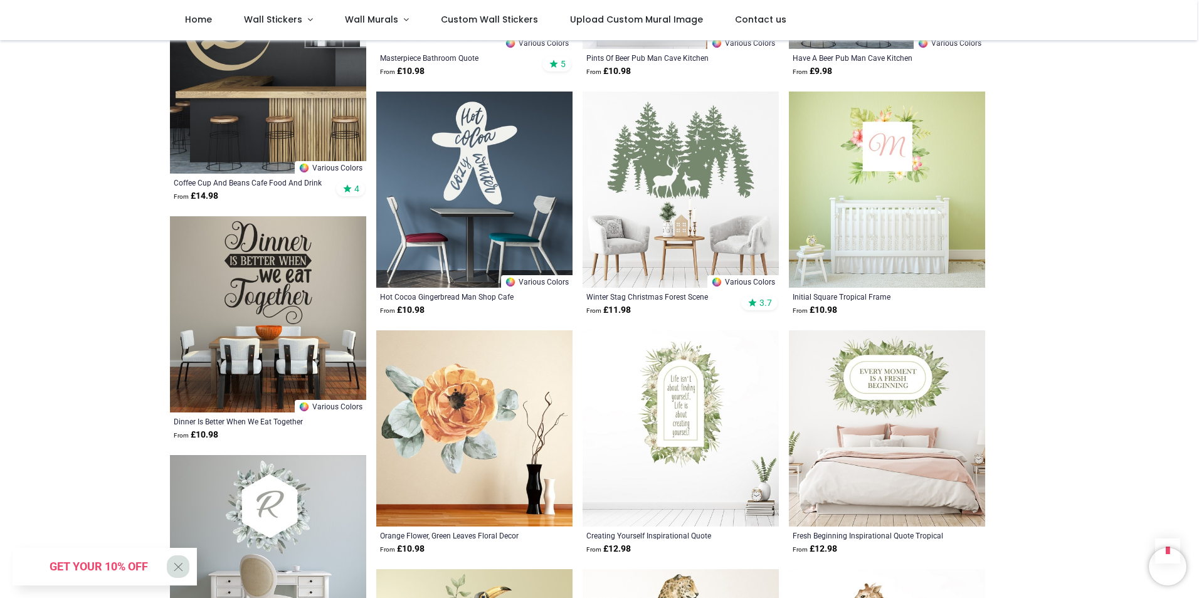
scroll to position [55253, 0]
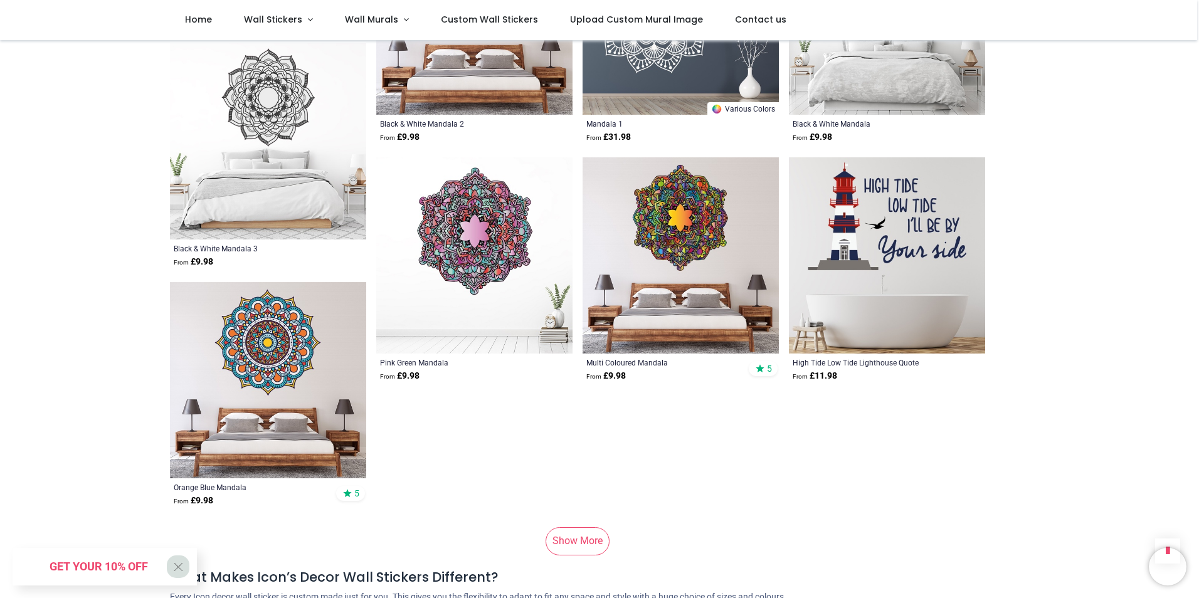
scroll to position [58514, 0]
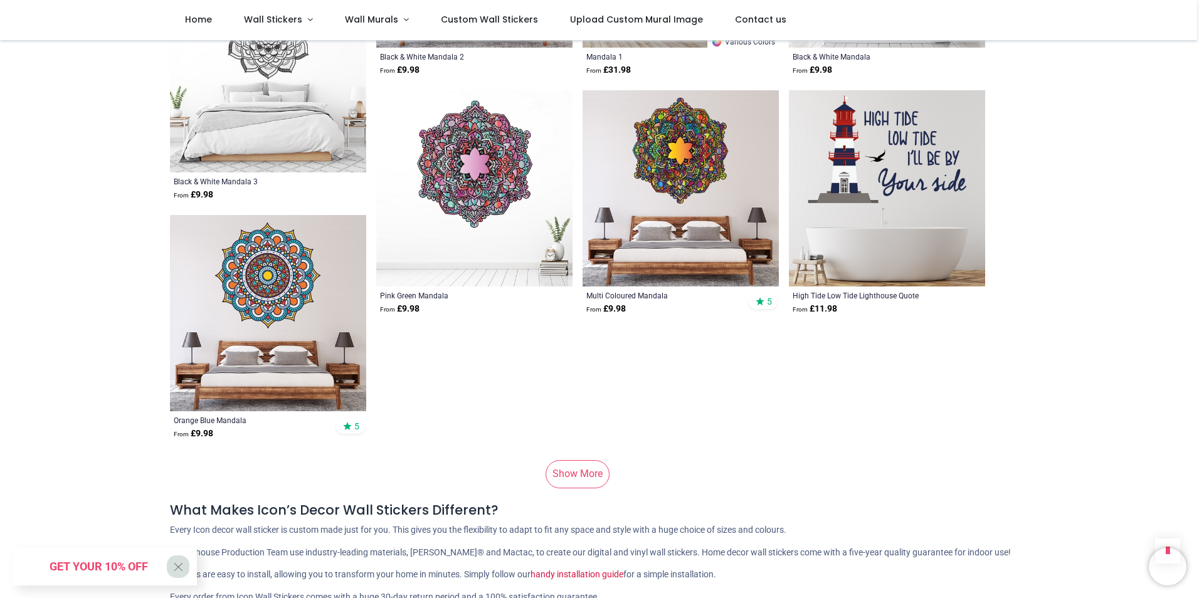
click at [580, 460] on link "Show More" at bounding box center [578, 474] width 64 height 28
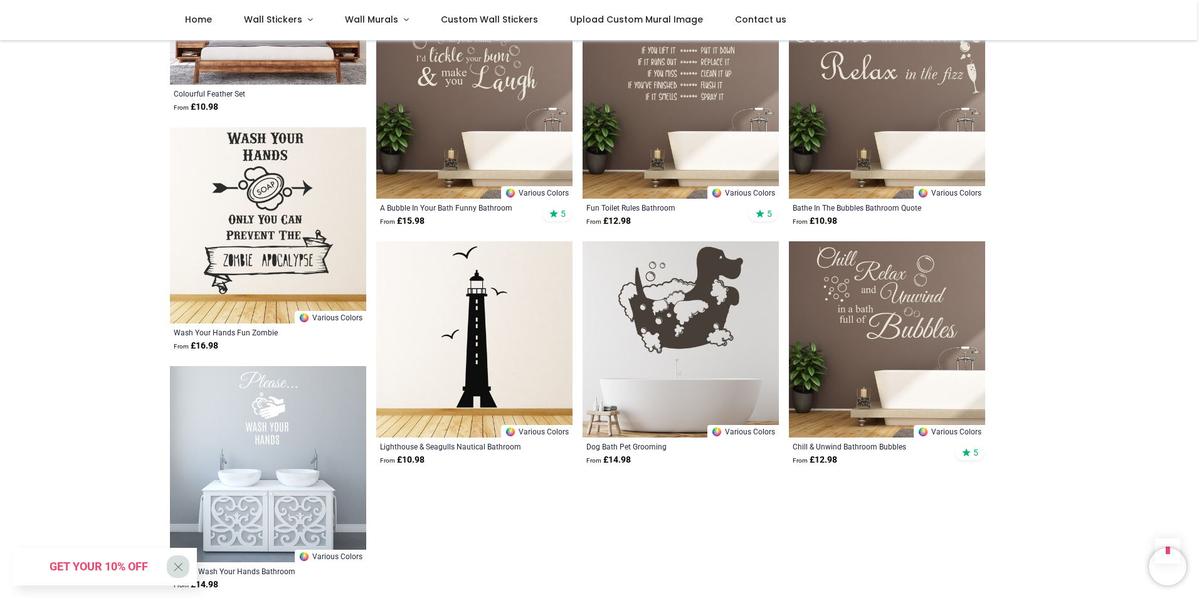
scroll to position [59768, 0]
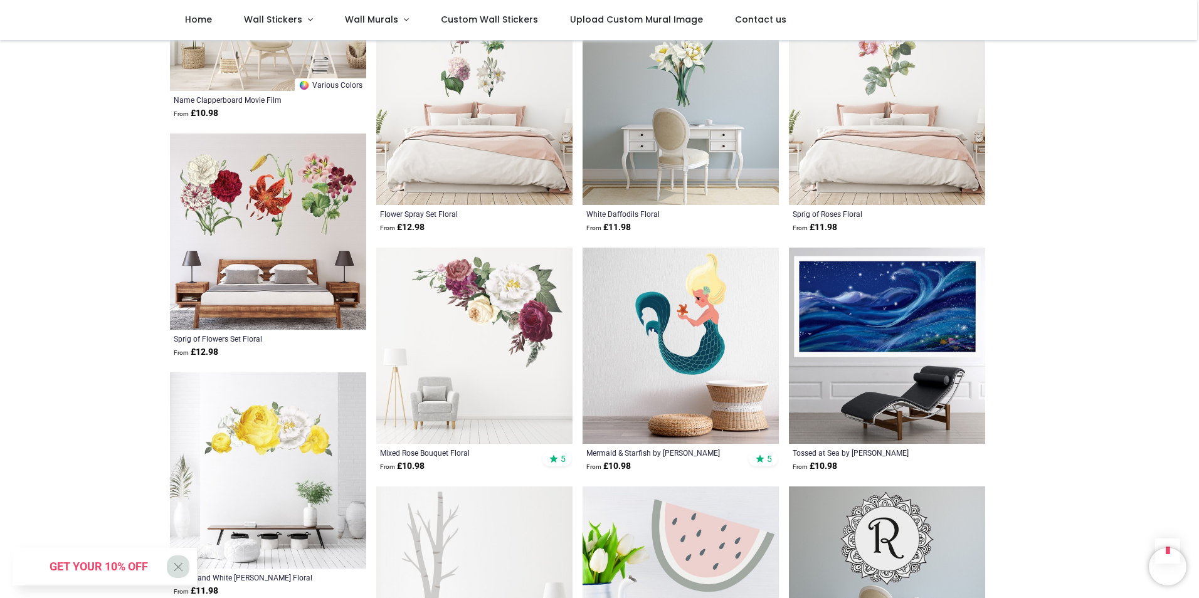
scroll to position [57009, 0]
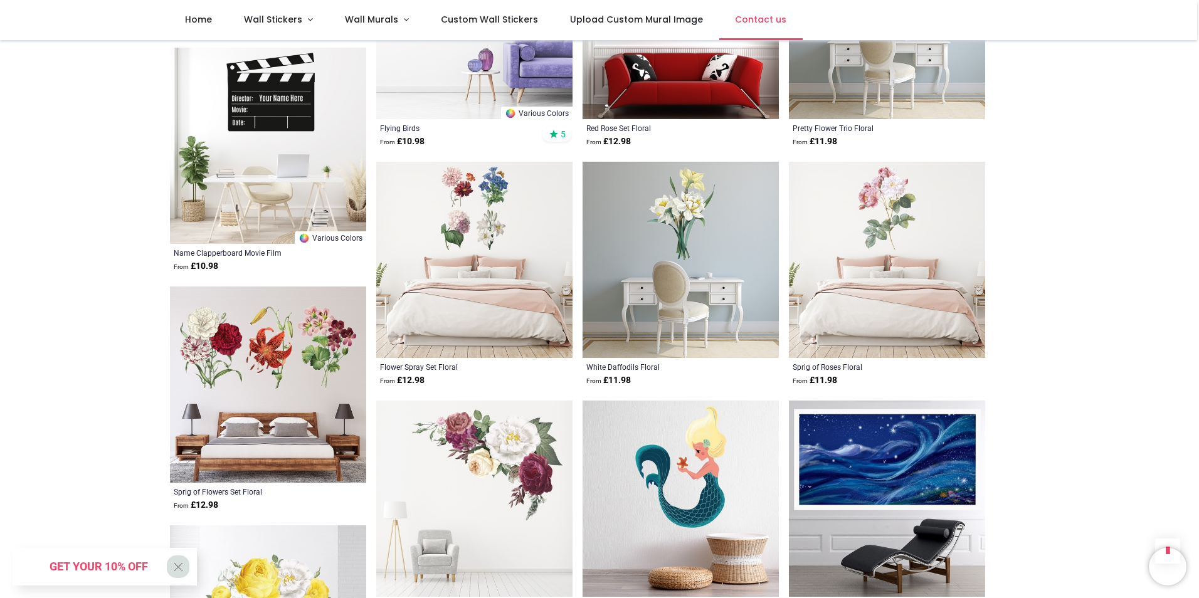
click at [743, 19] on span "Contact us" at bounding box center [760, 19] width 51 height 13
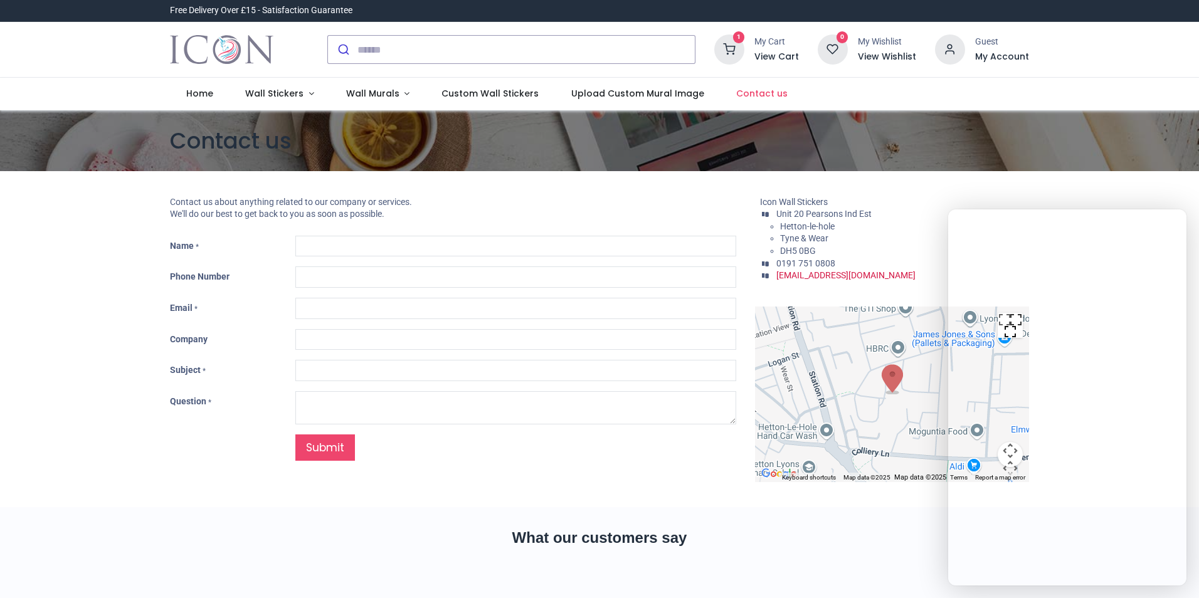
type input "***"
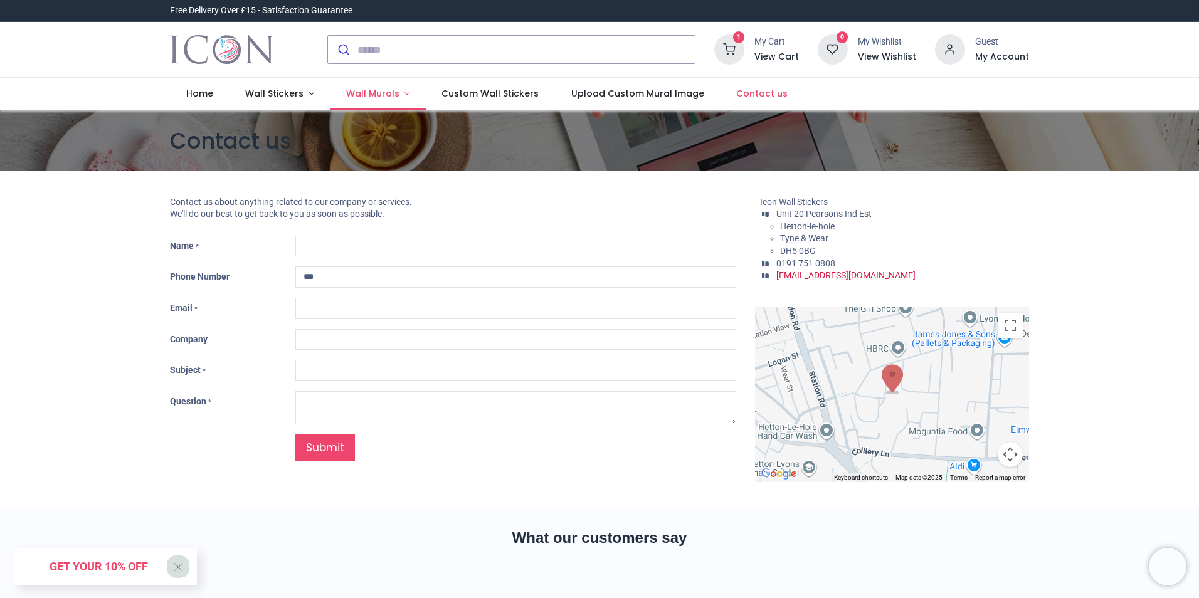
click at [398, 90] on link "Wall Murals" at bounding box center [378, 94] width 96 height 33
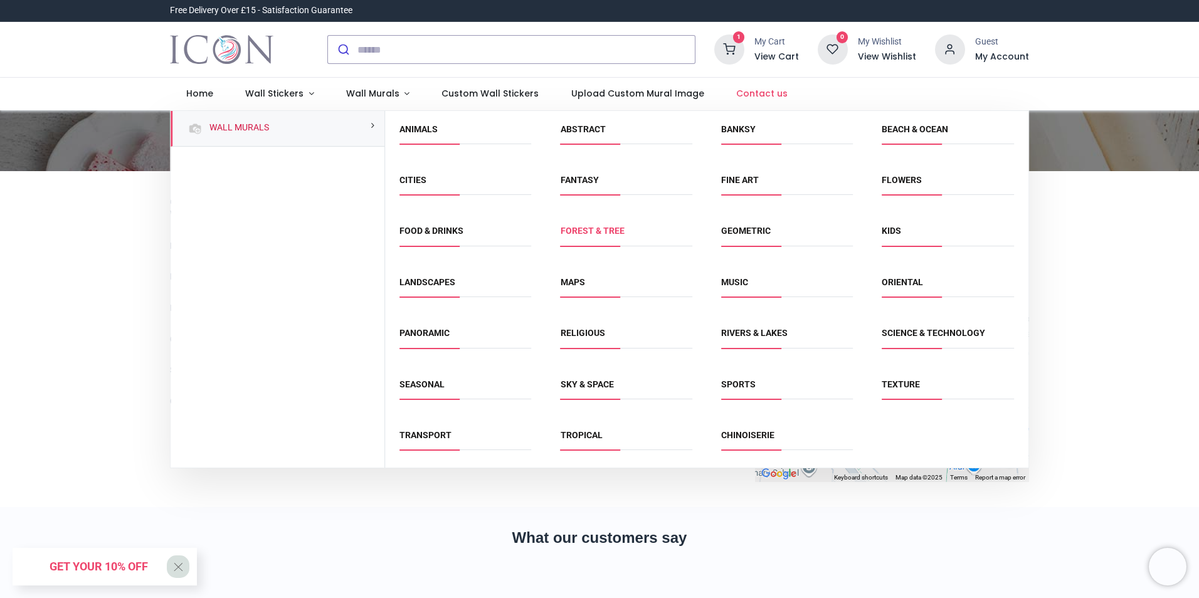
click at [585, 234] on link "Forest & Tree" at bounding box center [593, 231] width 64 height 10
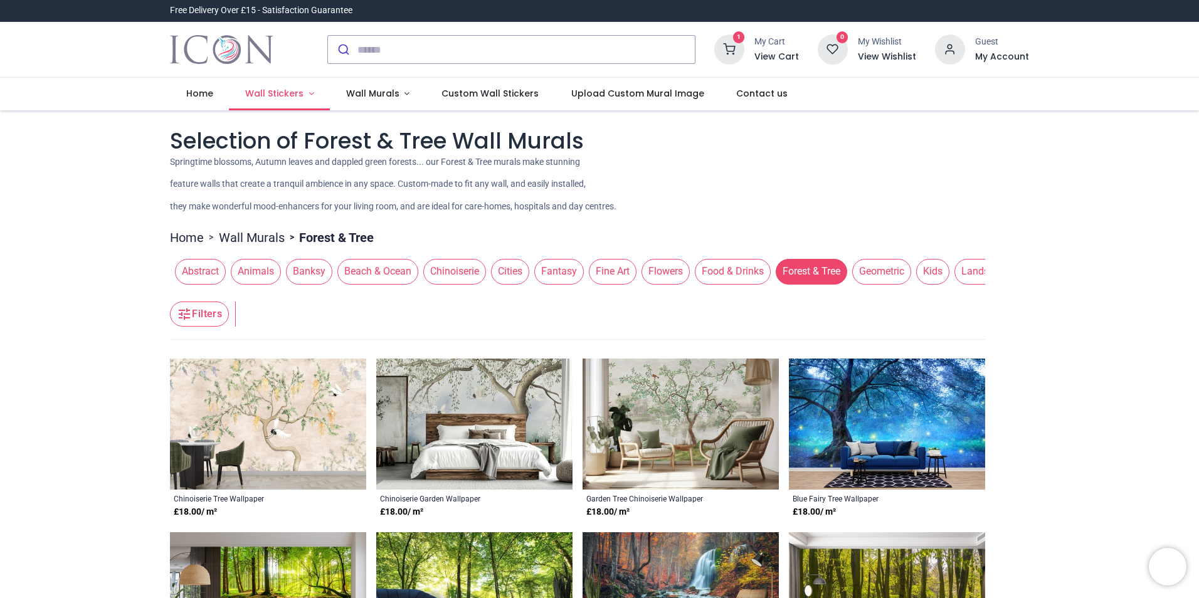
click at [290, 93] on span "Wall Stickers" at bounding box center [274, 93] width 58 height 13
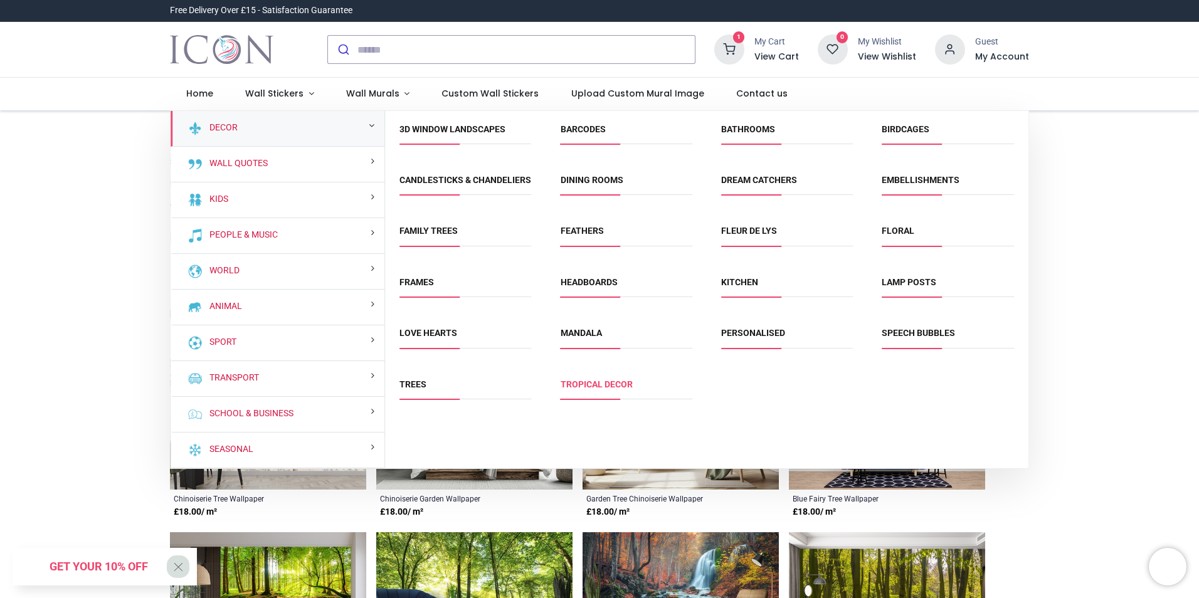
click at [601, 389] on link "Tropical Decor" at bounding box center [597, 384] width 72 height 10
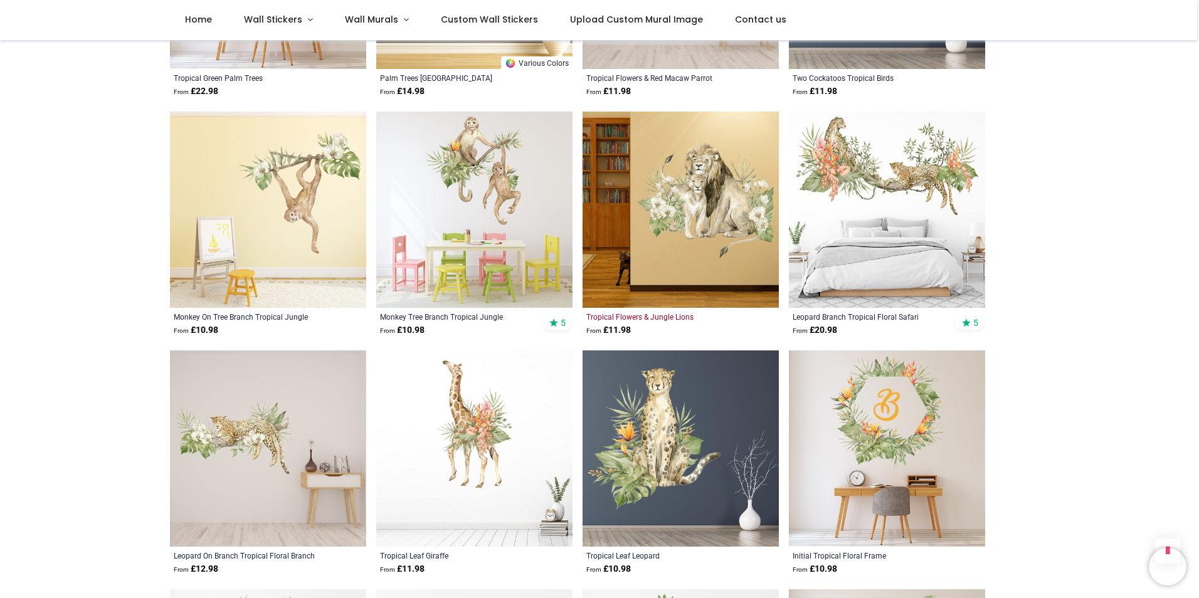
scroll to position [1129, 0]
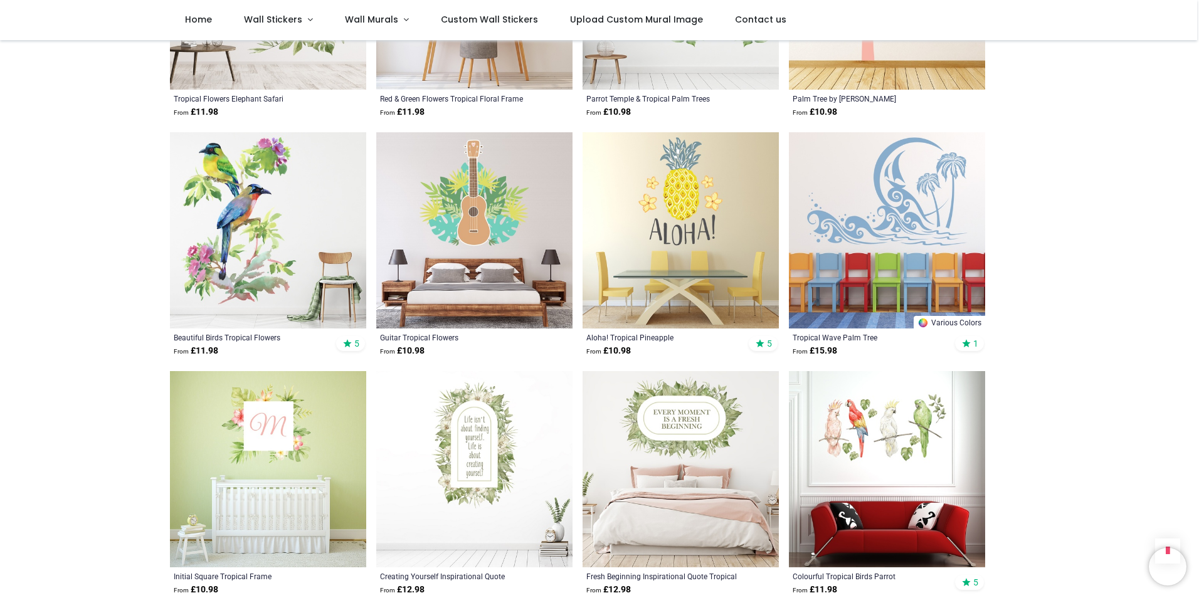
scroll to position [2948, 0]
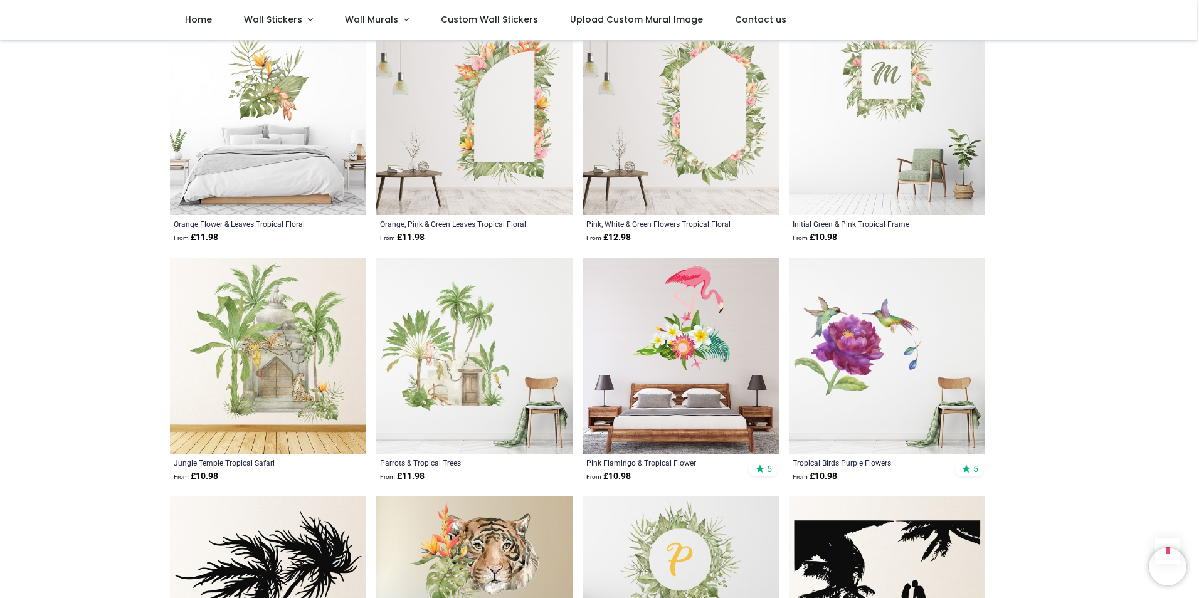
scroll to position [3888, 0]
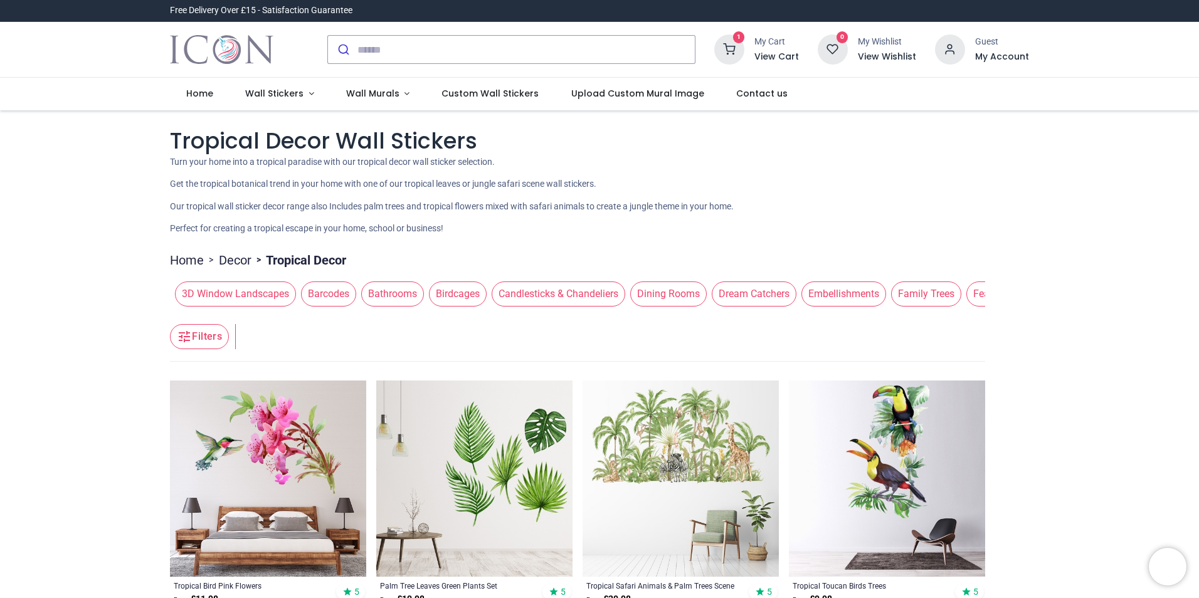
click at [577, 295] on span "Candlesticks & Chandeliers" at bounding box center [559, 294] width 134 height 25
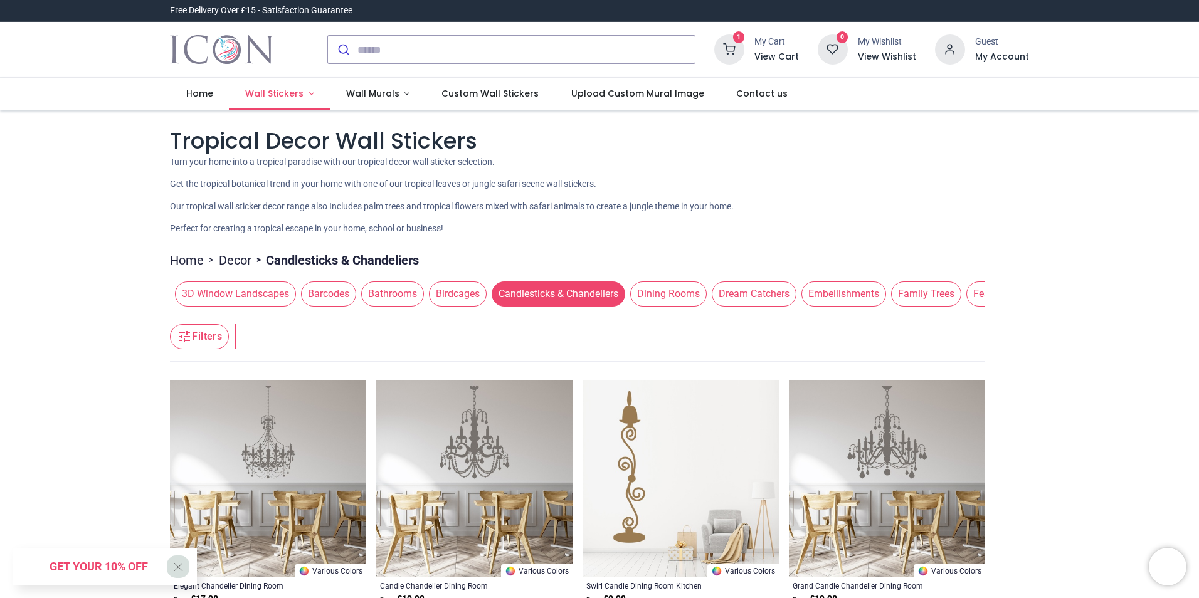
click at [309, 92] on link "Wall Stickers" at bounding box center [279, 94] width 101 height 33
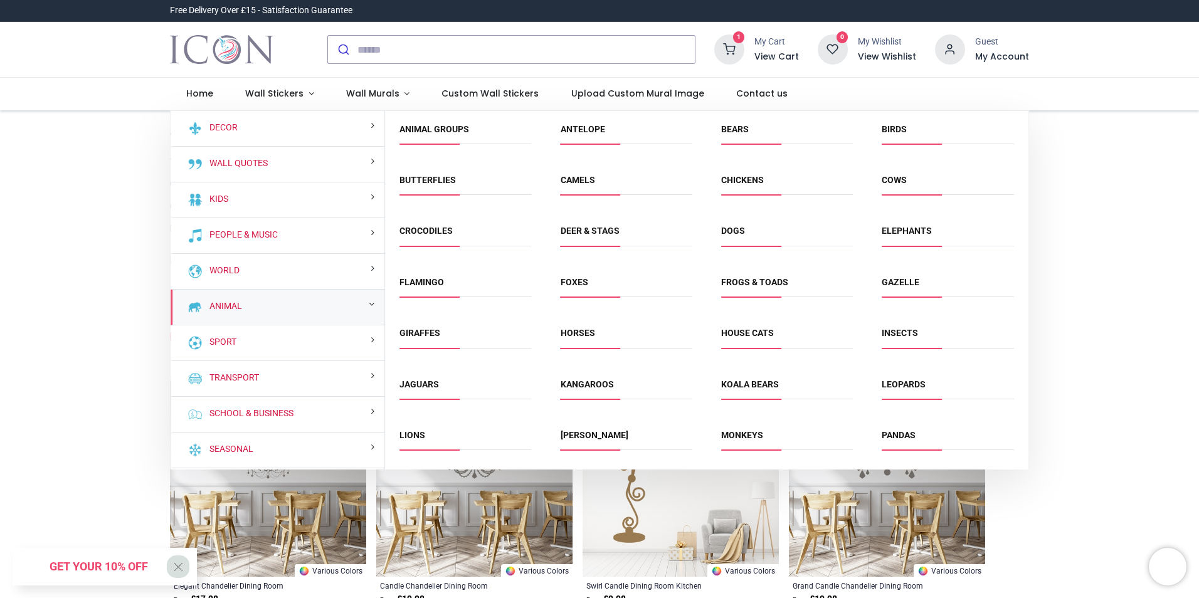
click at [369, 305] on small at bounding box center [372, 304] width 6 height 9
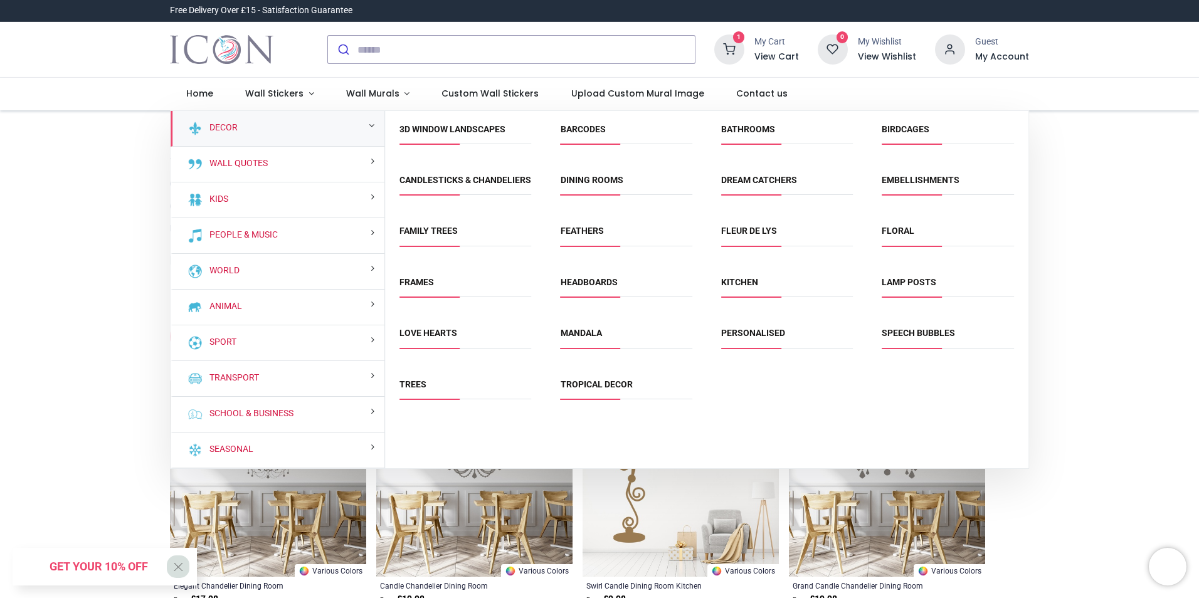
click at [903, 246] on span "Floral" at bounding box center [948, 235] width 132 height 21
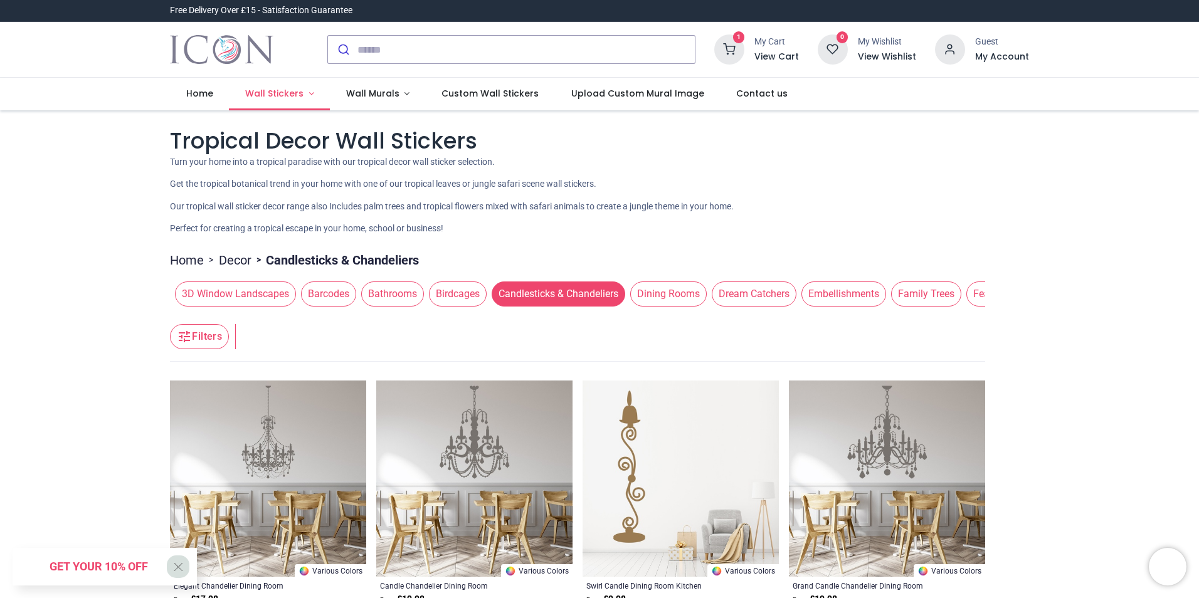
click at [303, 92] on link "Wall Stickers" at bounding box center [279, 94] width 101 height 33
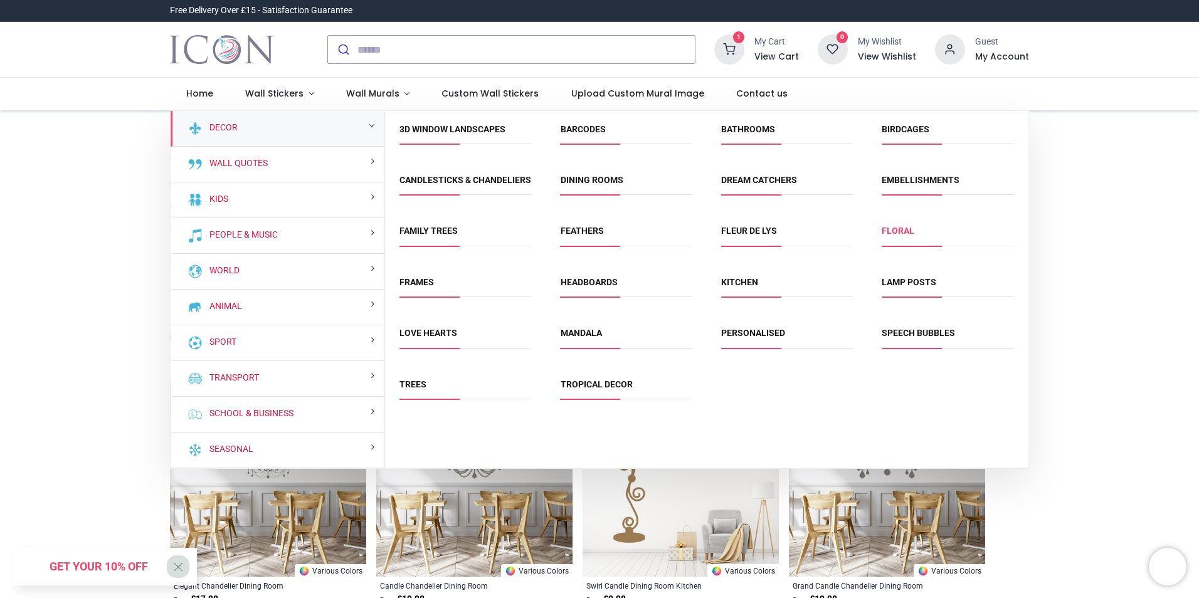
click at [894, 236] on link "Floral" at bounding box center [898, 231] width 33 height 10
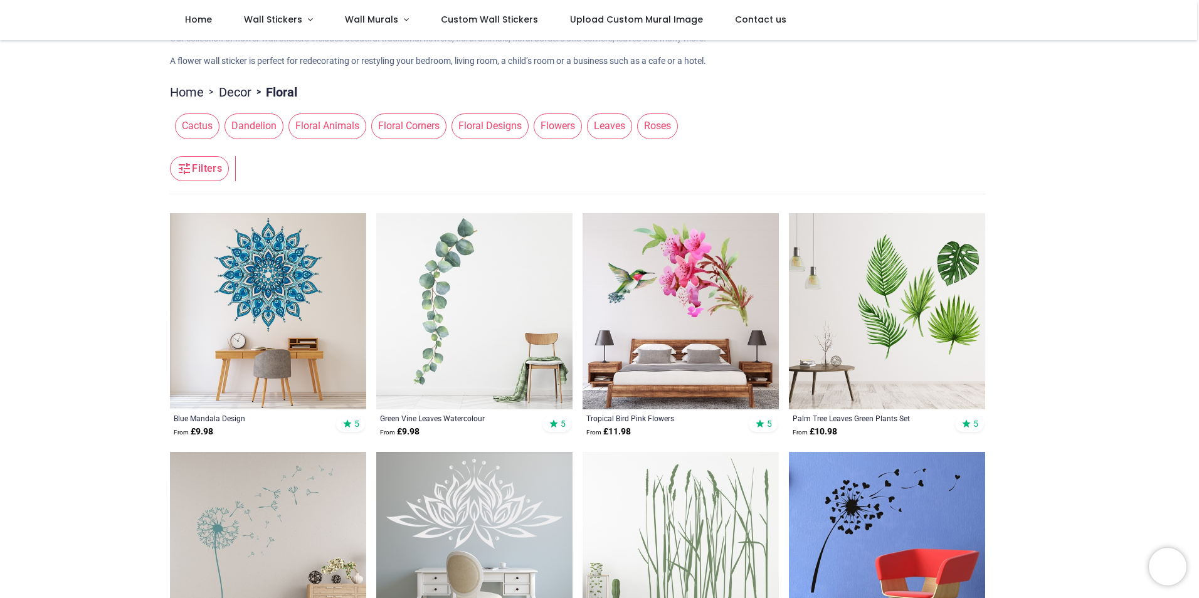
scroll to position [251, 0]
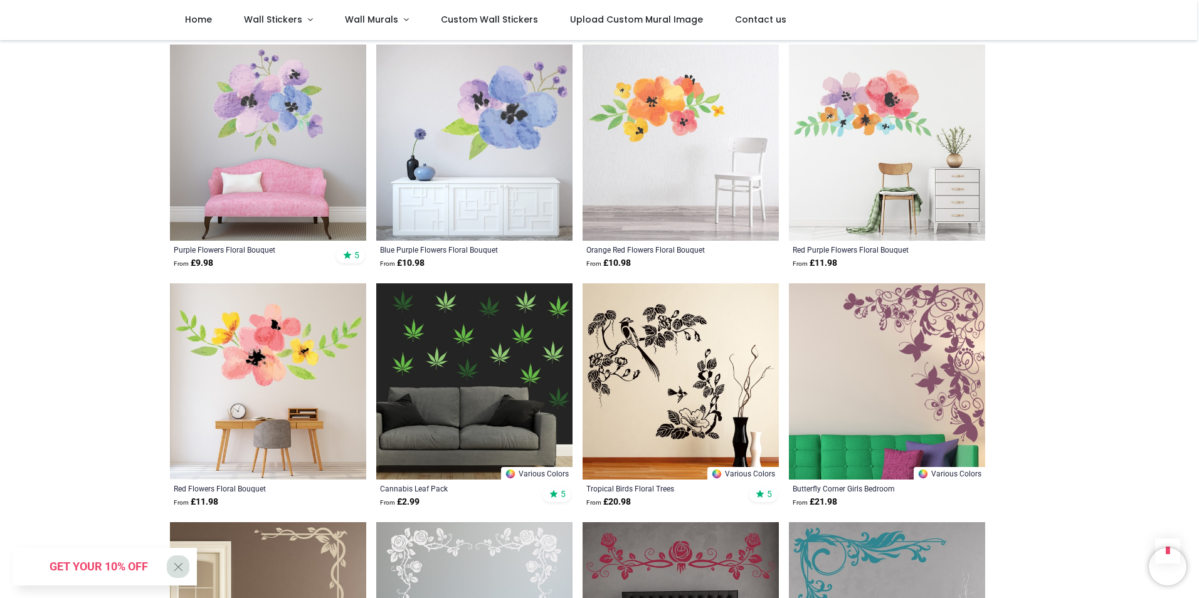
scroll to position [2948, 0]
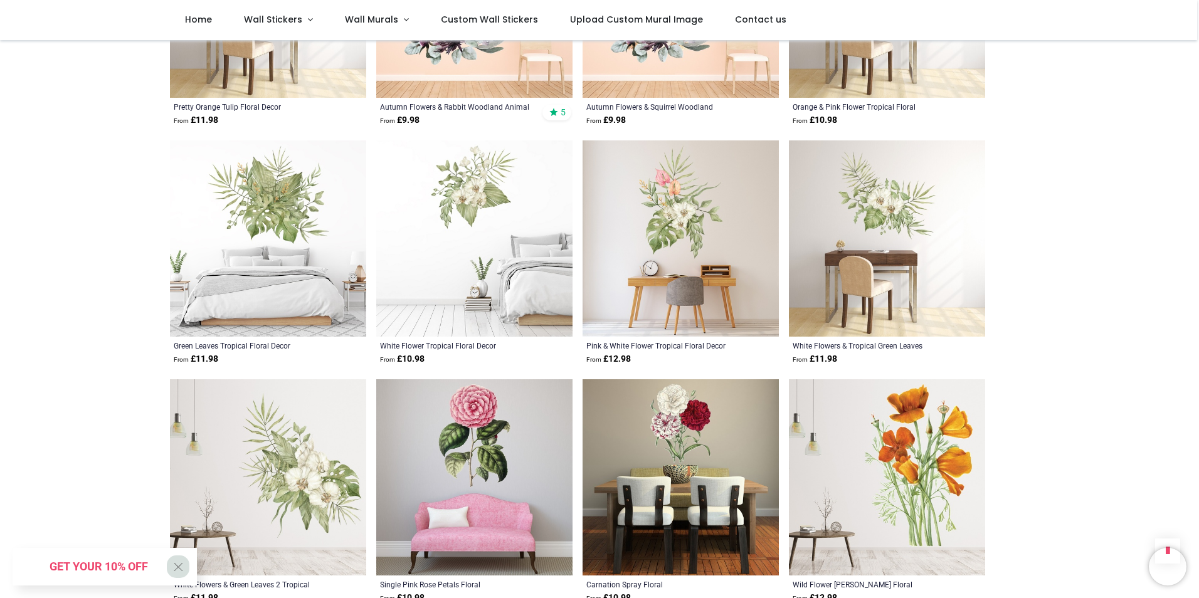
scroll to position [3888, 0]
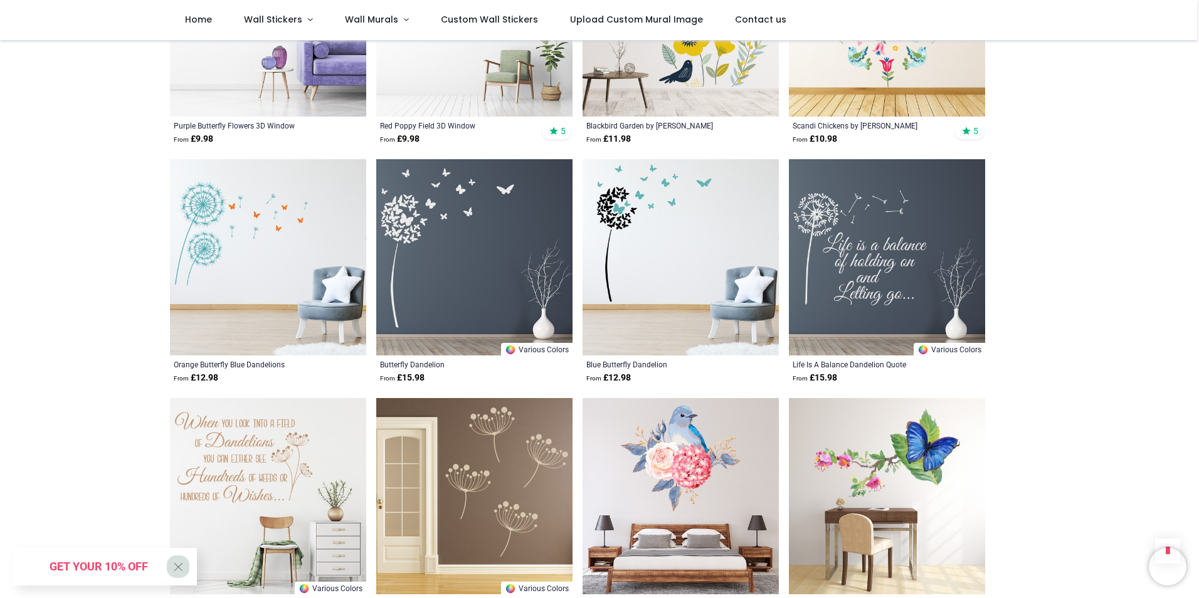
scroll to position [5143, 0]
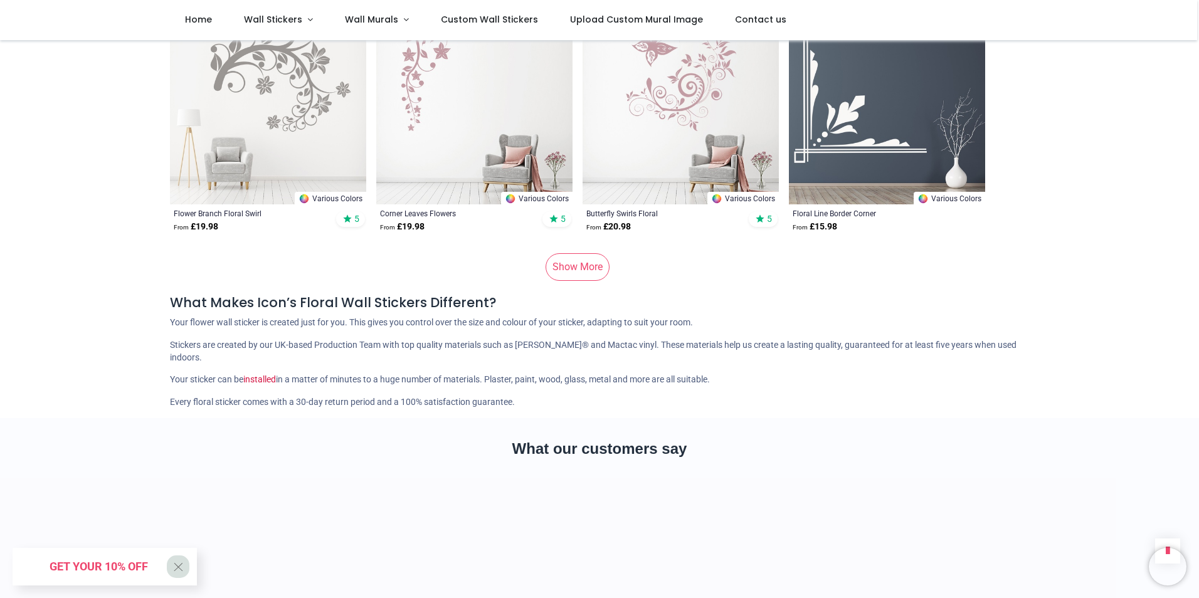
scroll to position [8404, 0]
click at [573, 255] on link "Show More" at bounding box center [578, 269] width 64 height 28
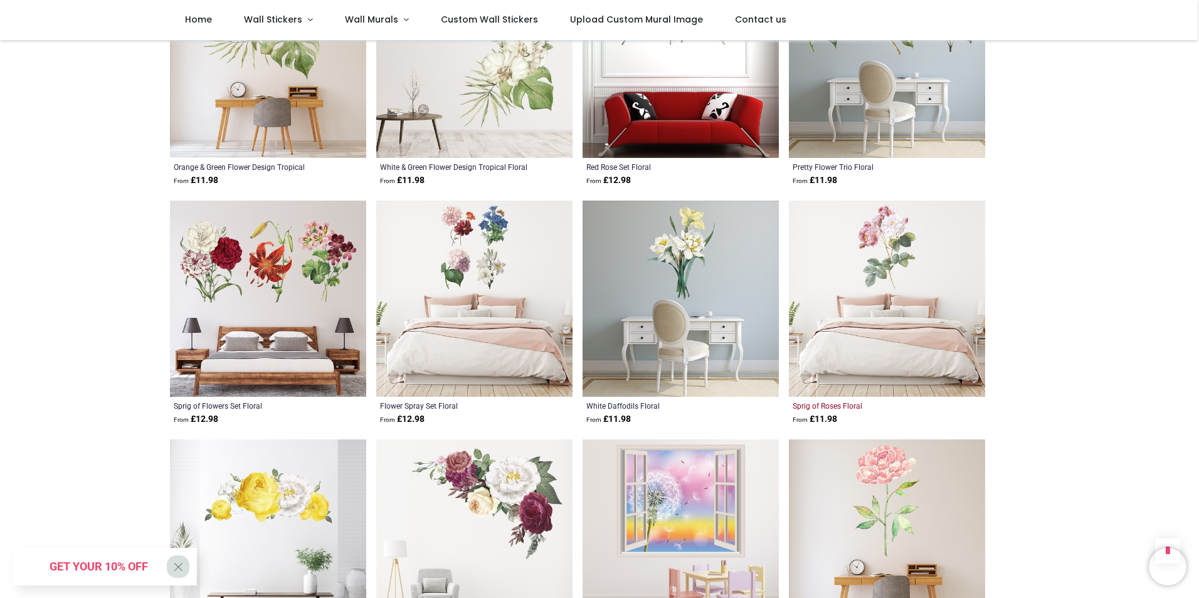
scroll to position [9721, 0]
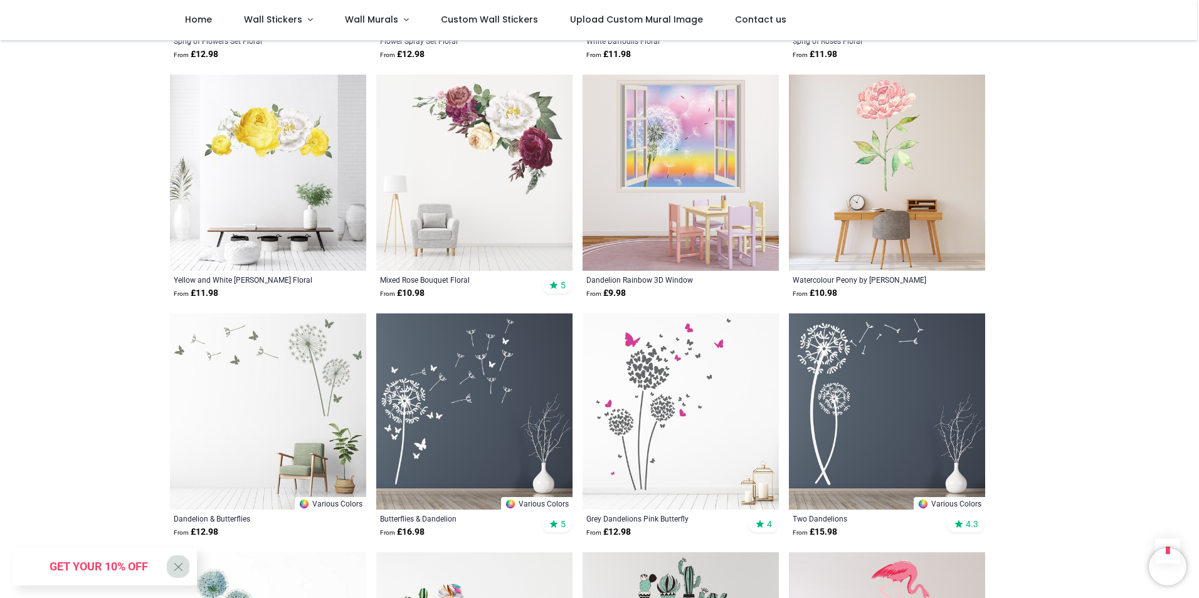
scroll to position [10035, 0]
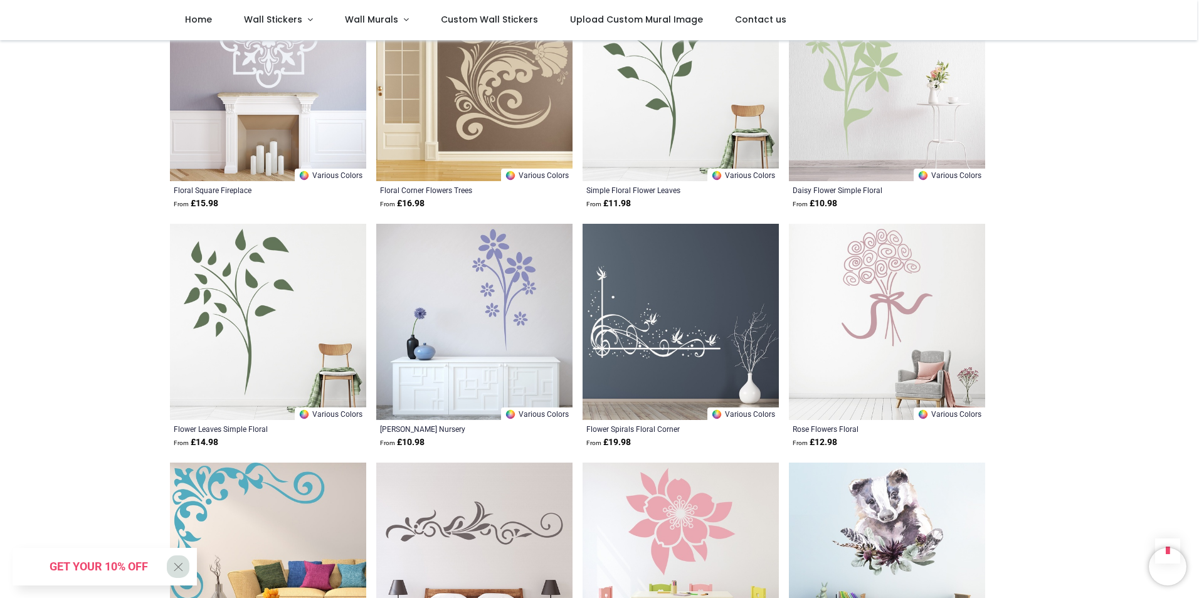
scroll to position [12731, 0]
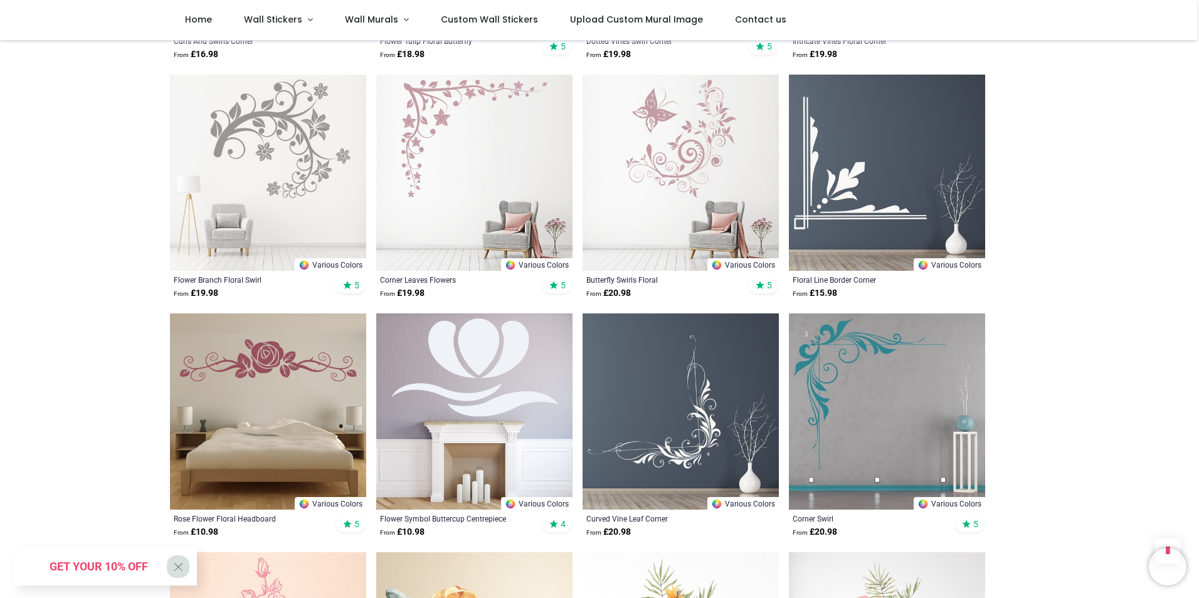
scroll to position [8278, 0]
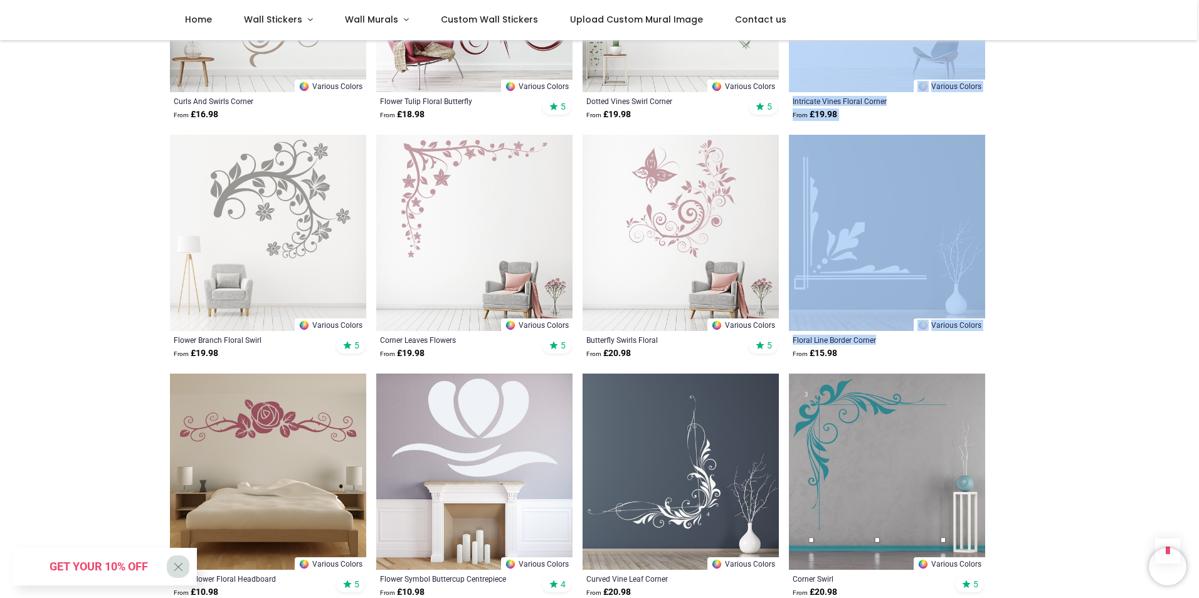
drag, startPoint x: 1196, startPoint y: 321, endPoint x: 1201, endPoint y: 67, distance: 254.0
click at [1198, 67] on html "Login • Register Home Wall Stickers" at bounding box center [599, 299] width 1199 height 598
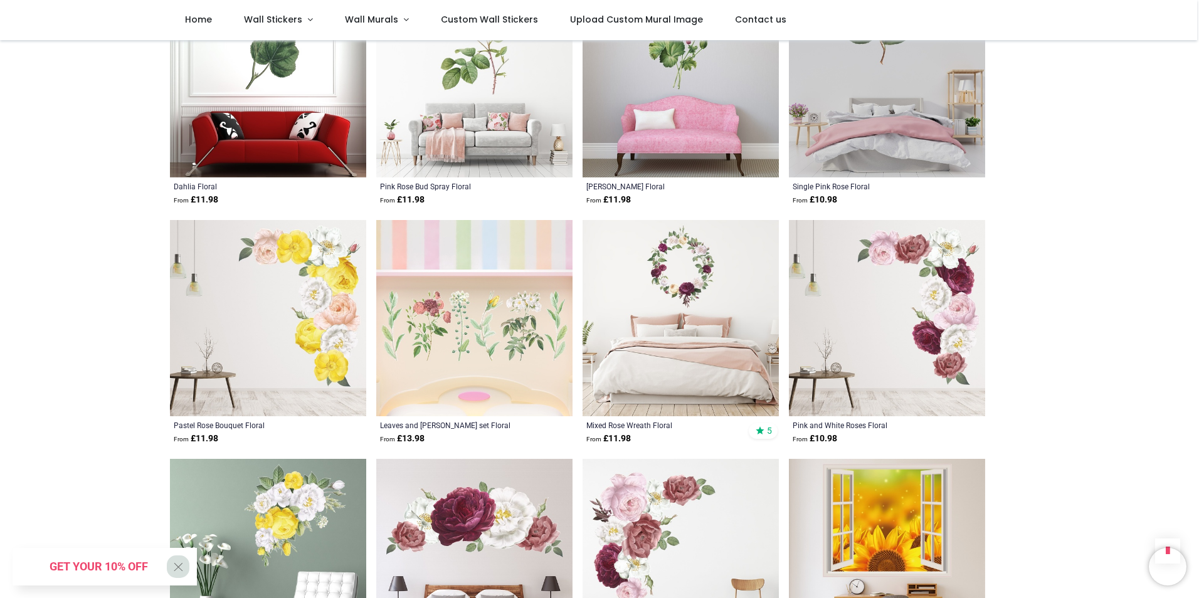
scroll to position [553, 0]
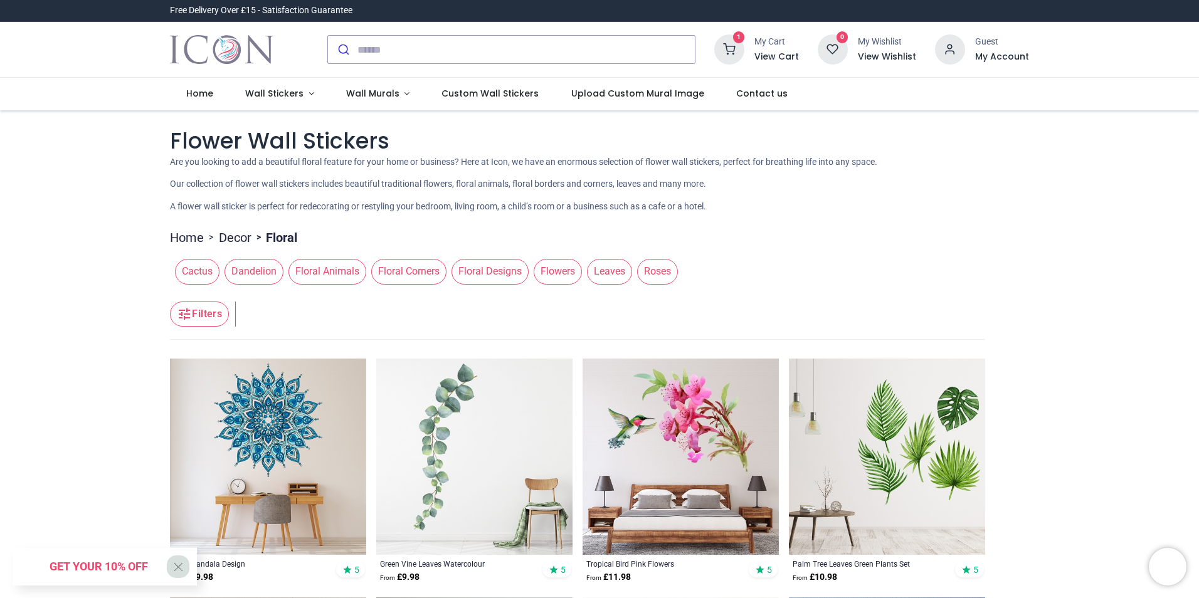
click at [729, 47] on icon at bounding box center [729, 49] width 30 height 30
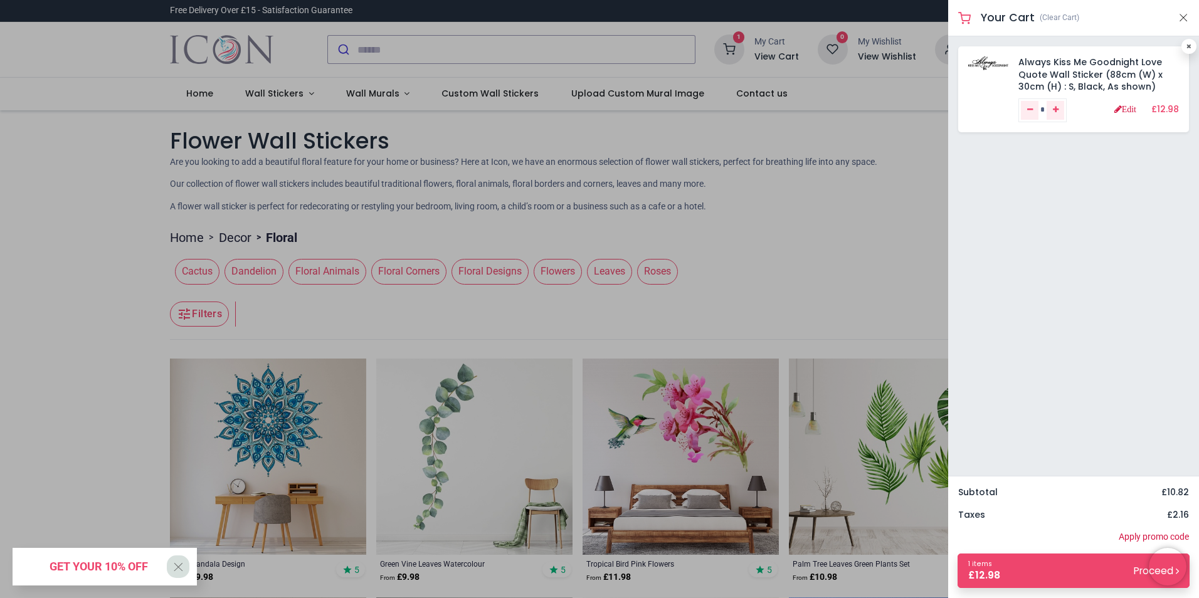
click at [865, 247] on div at bounding box center [599, 299] width 1199 height 598
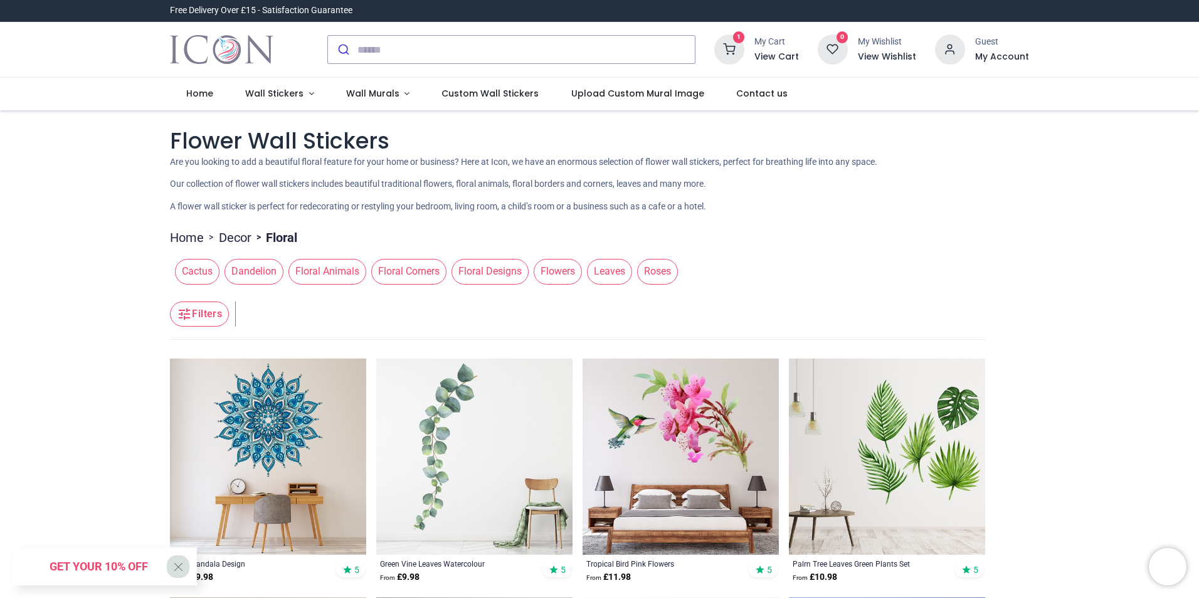
click at [737, 49] on icon at bounding box center [729, 49] width 30 height 30
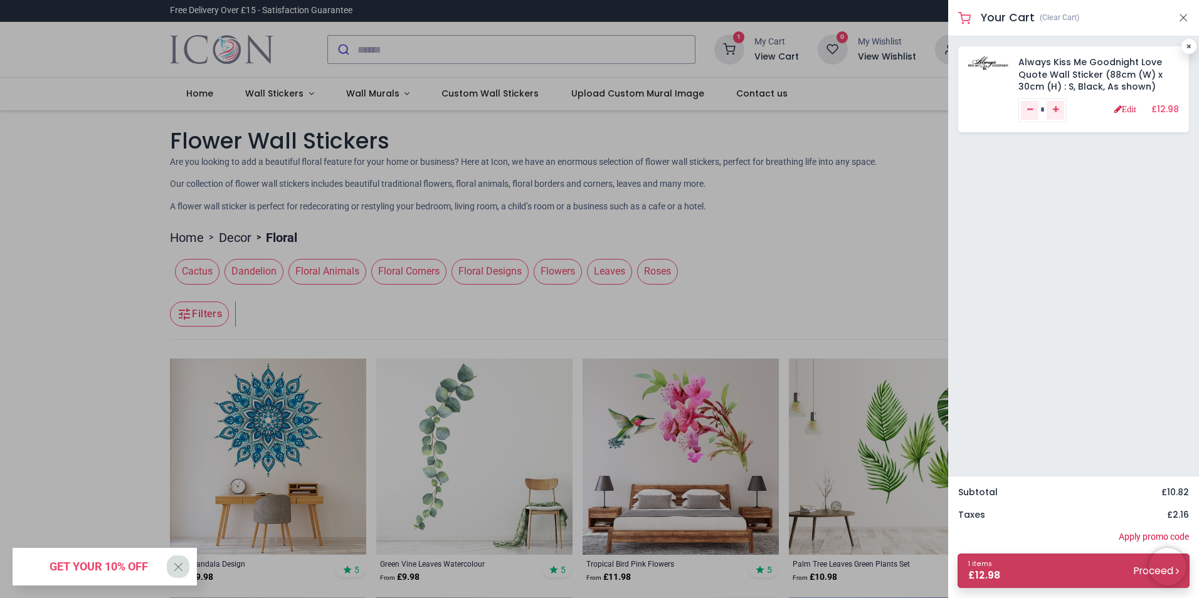
click at [1066, 576] on link "1 items £ 12.98 Proceed" at bounding box center [1074, 571] width 232 height 34
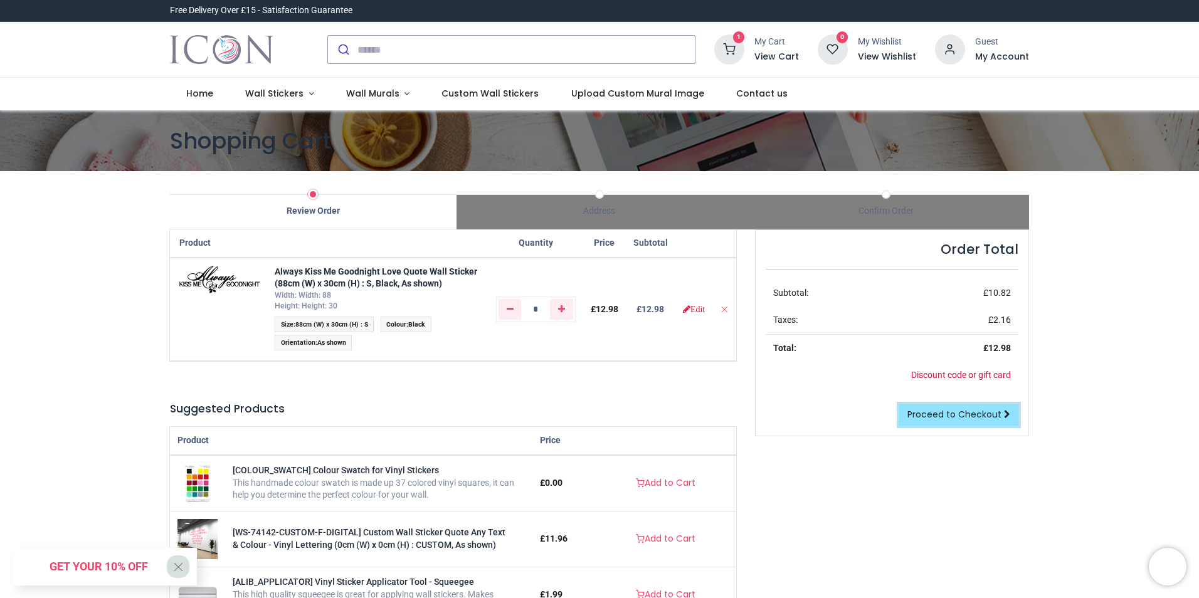
click at [963, 416] on span "Proceed to Checkout" at bounding box center [954, 414] width 94 height 13
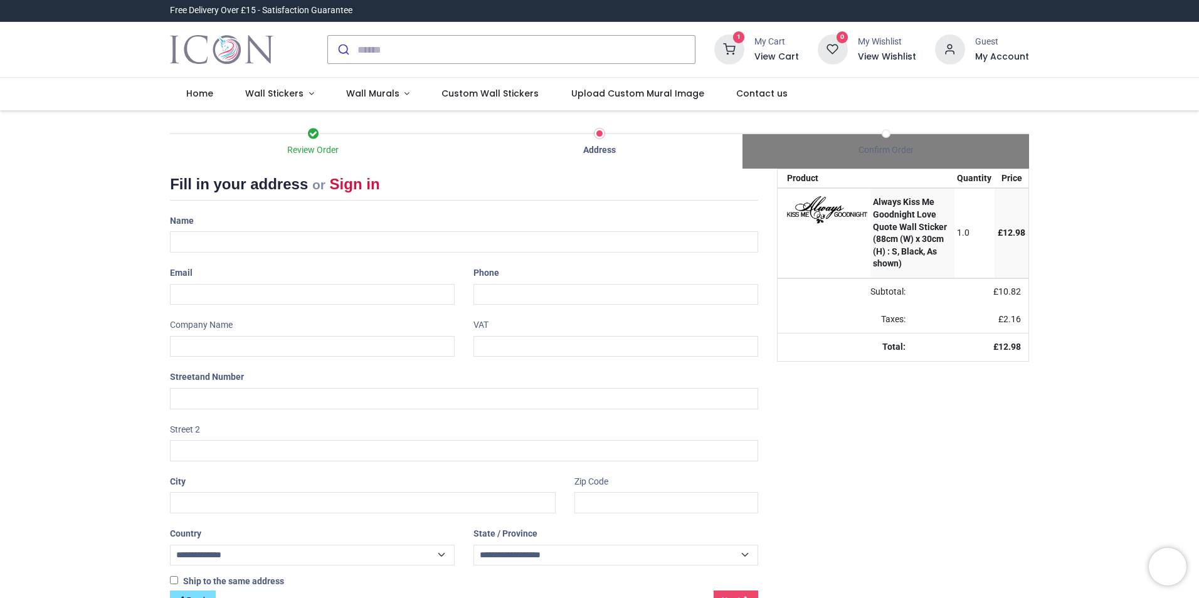
select select "***"
click at [297, 246] on input "text" at bounding box center [464, 241] width 588 height 21
type input "**********"
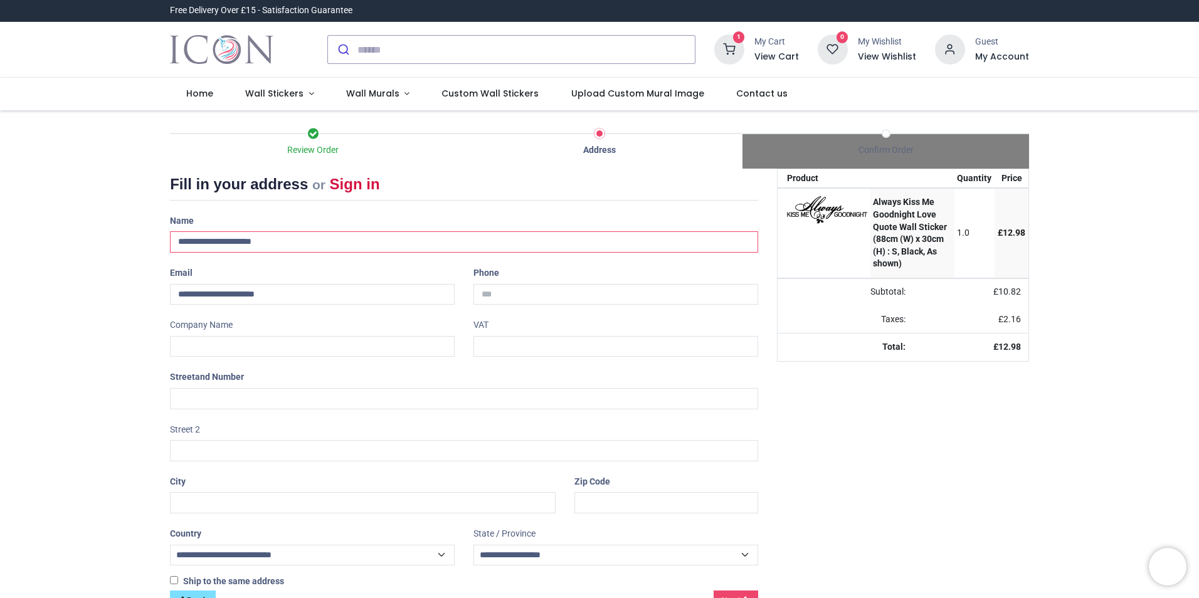
type input "**********"
type input "********"
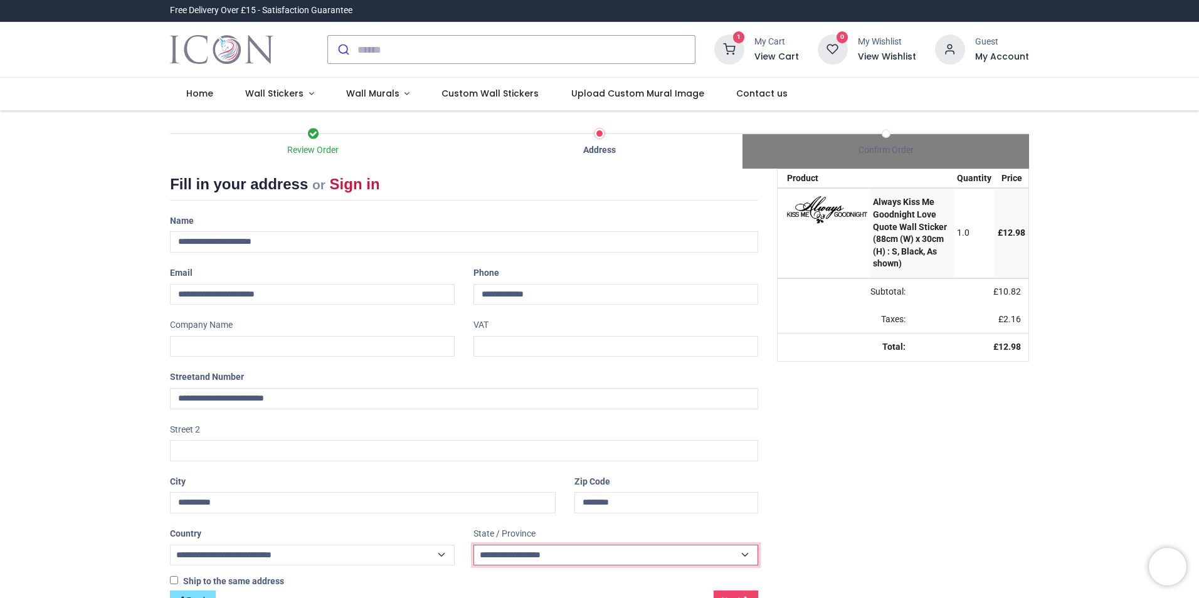
select select "***"
drag, startPoint x: 318, startPoint y: 299, endPoint x: 122, endPoint y: 289, distance: 196.5
click at [120, 287] on div "Review Order Address Confirm Order Your order: £ 12.98 Product Price" at bounding box center [599, 373] width 1199 height 527
type input "**********"
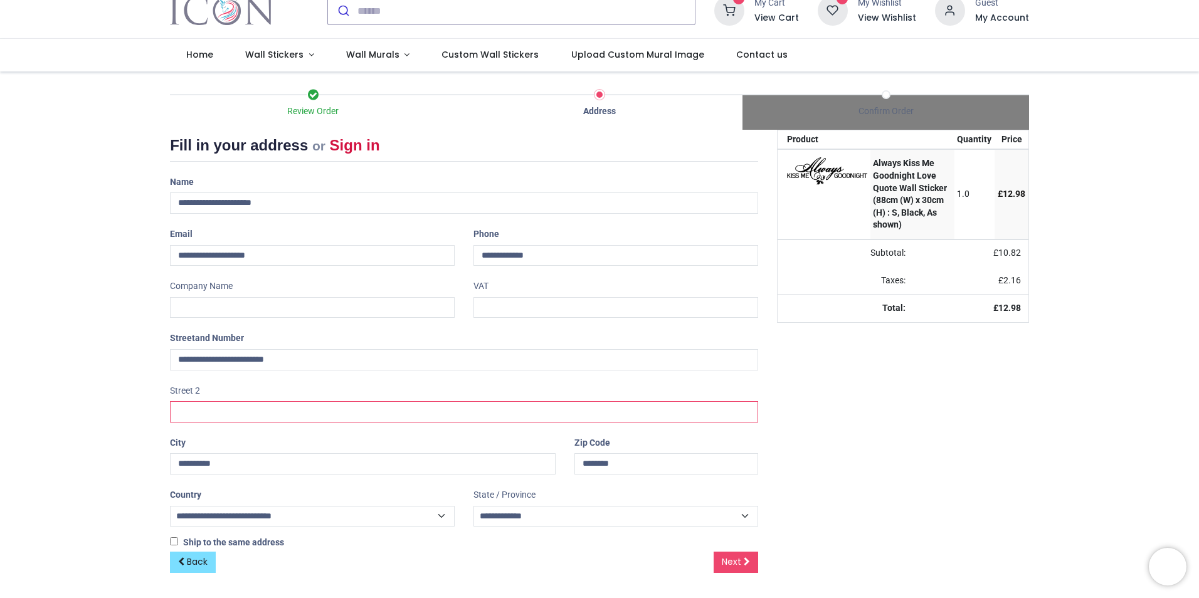
click at [246, 410] on input "text" at bounding box center [464, 411] width 588 height 21
click at [415, 400] on div "Street 2" at bounding box center [464, 402] width 607 height 42
click at [721, 564] on link "Next" at bounding box center [736, 562] width 45 height 21
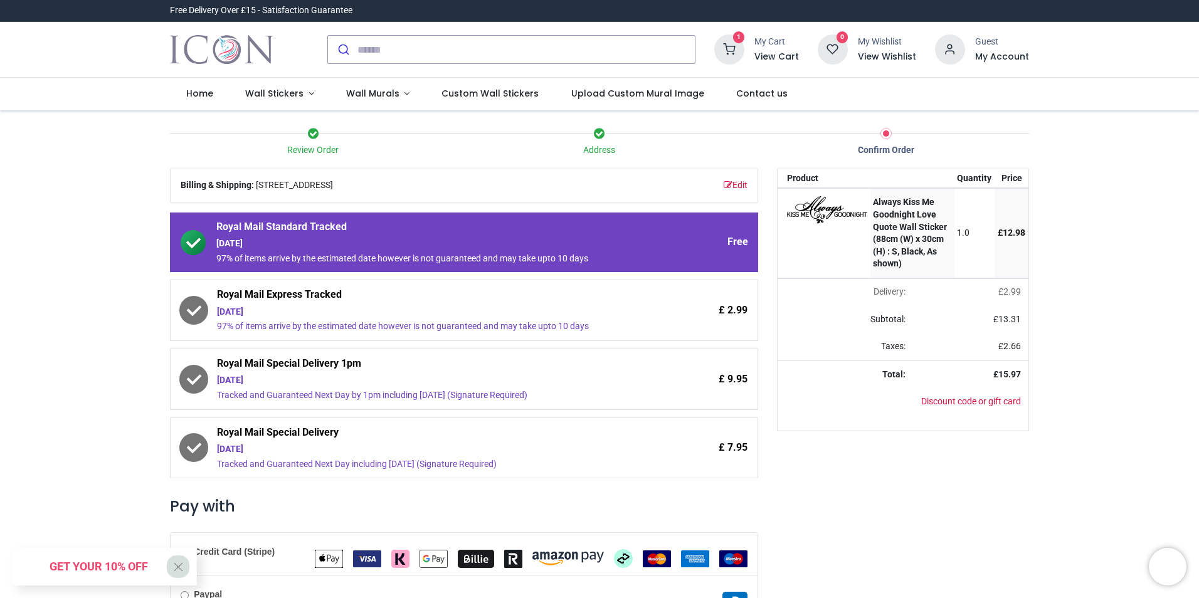
click at [195, 246] on icon at bounding box center [193, 242] width 25 height 25
click at [191, 245] on icon at bounding box center [193, 243] width 14 height 10
click at [194, 240] on icon at bounding box center [193, 242] width 25 height 25
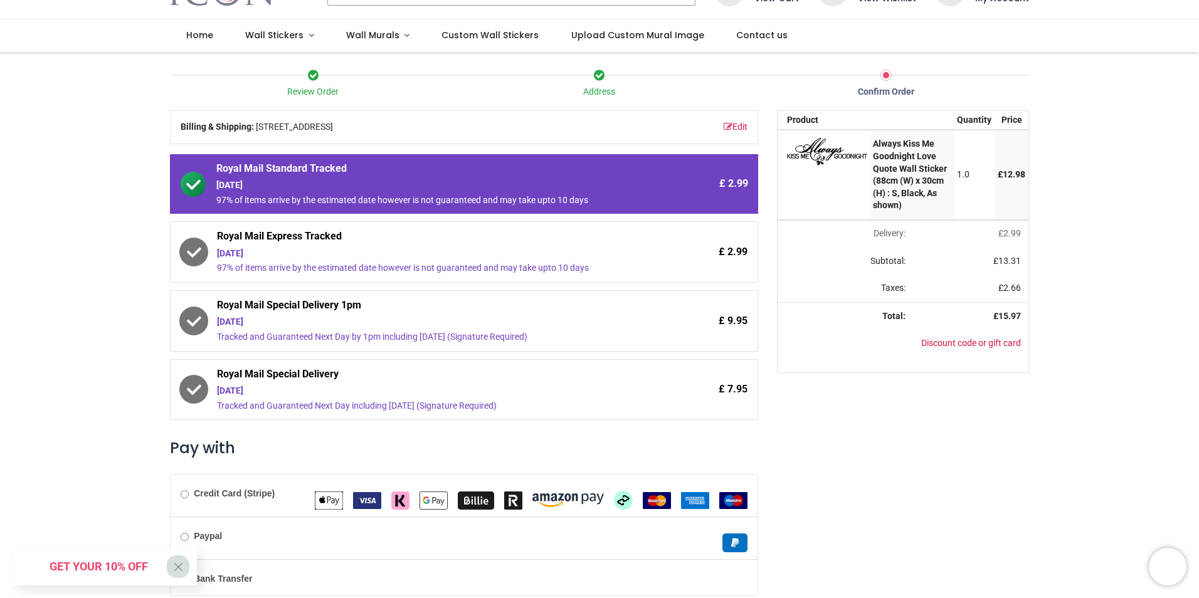
scroll to position [116, 0]
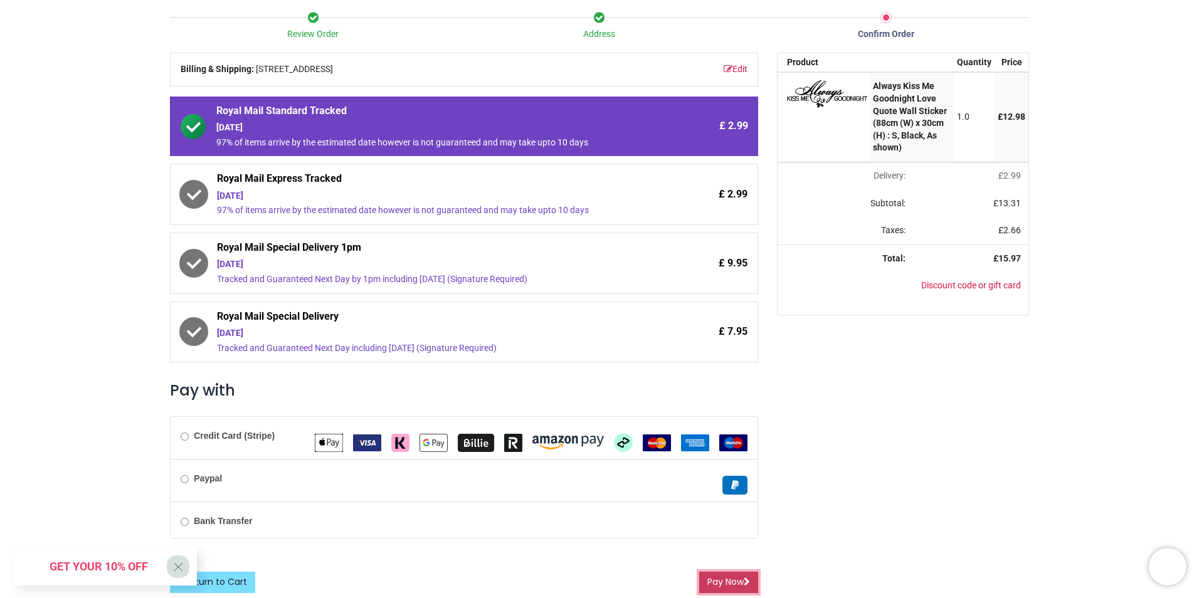
click at [714, 586] on button "Pay Now" at bounding box center [728, 582] width 59 height 21
